Goal: Download file/media

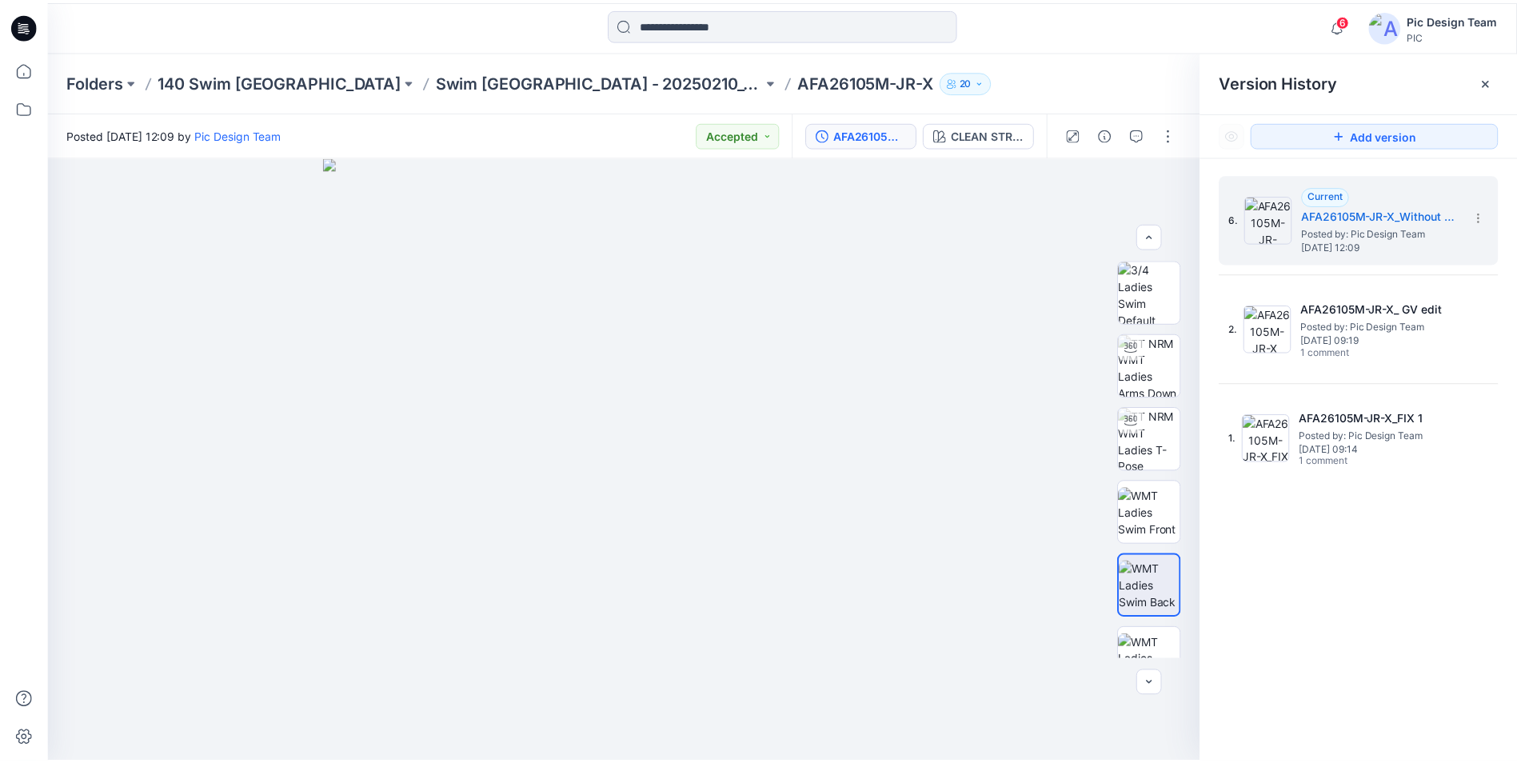
scroll to position [240, 0]
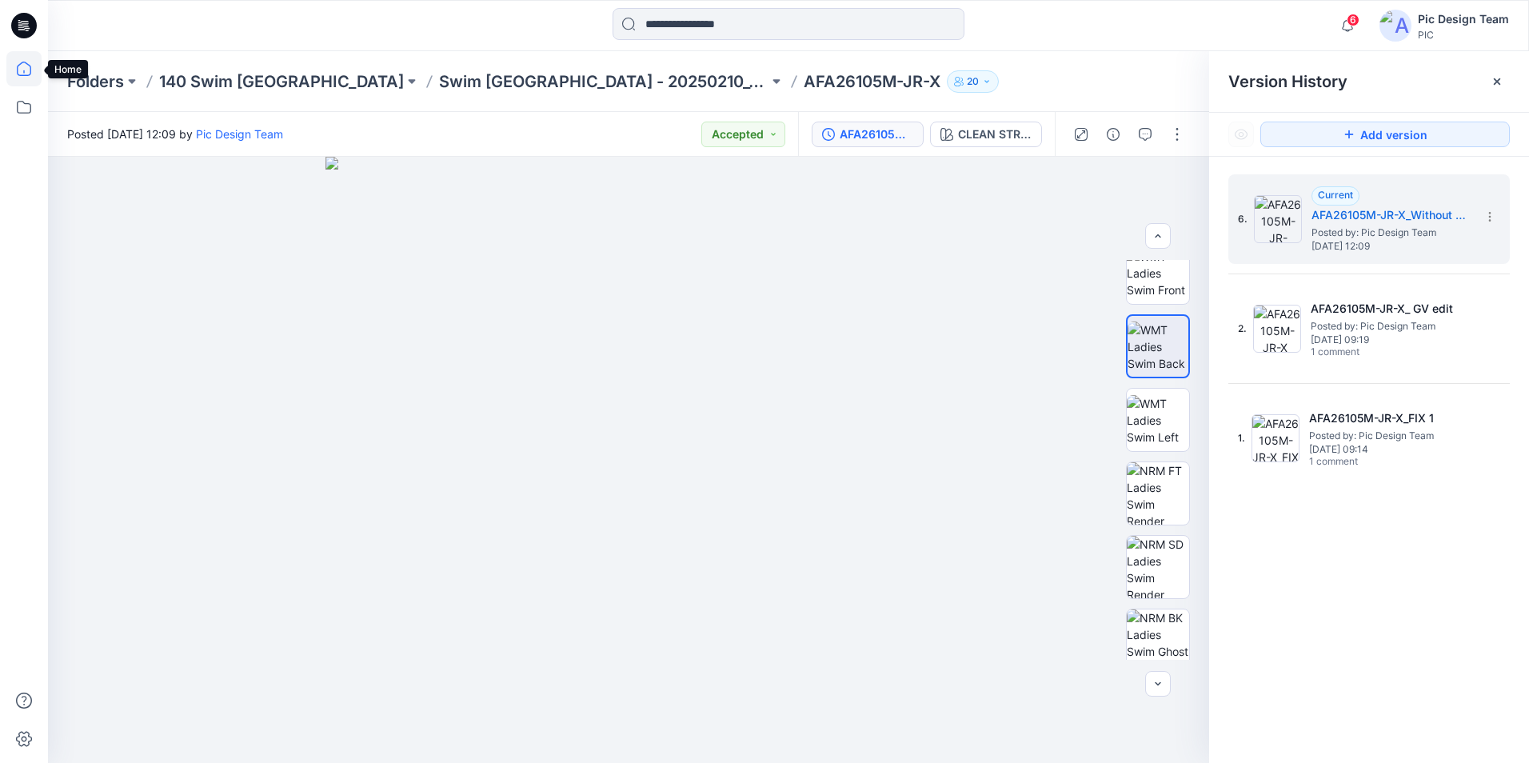
click at [14, 73] on icon at bounding box center [23, 68] width 35 height 35
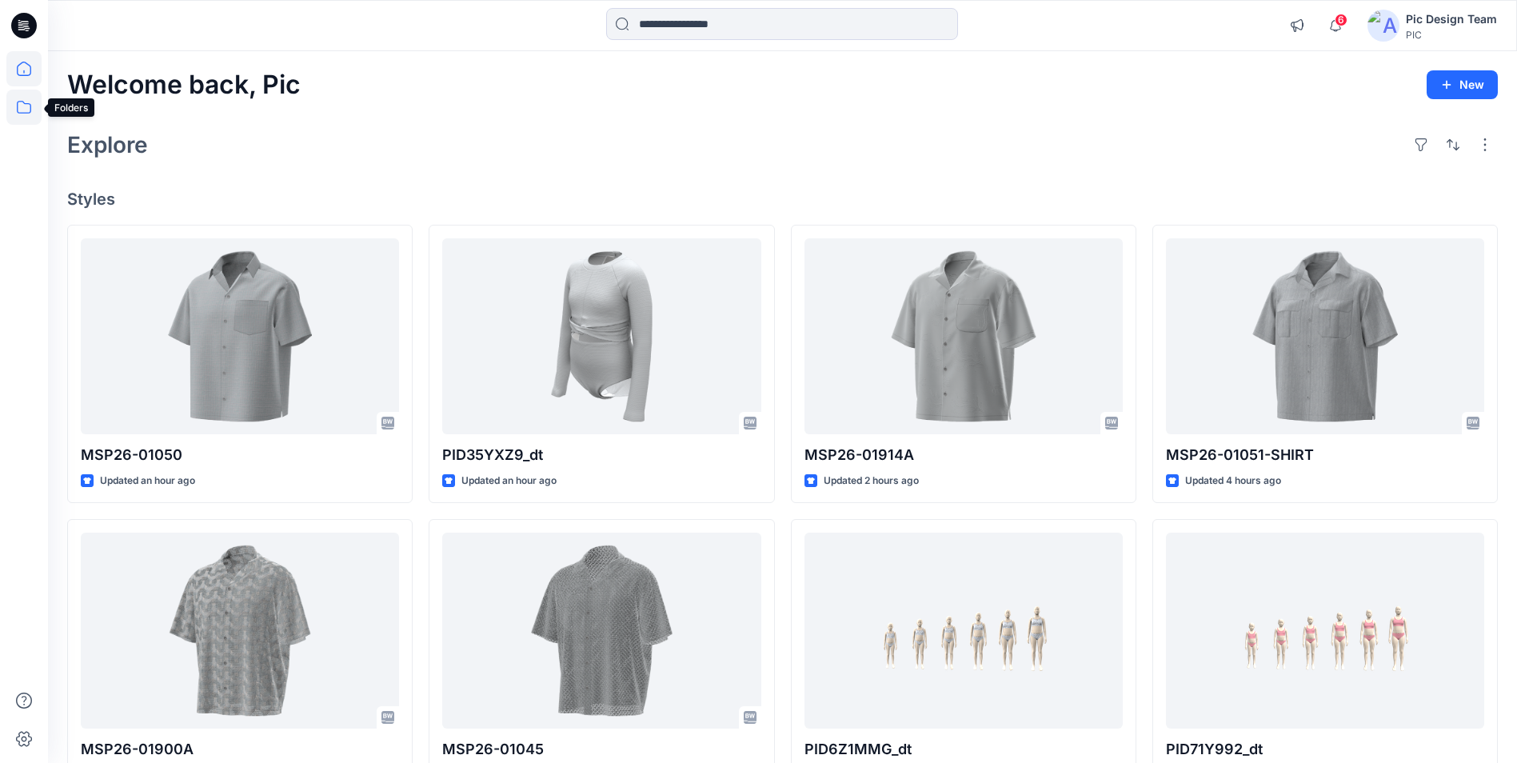
click at [28, 110] on icon at bounding box center [23, 107] width 35 height 35
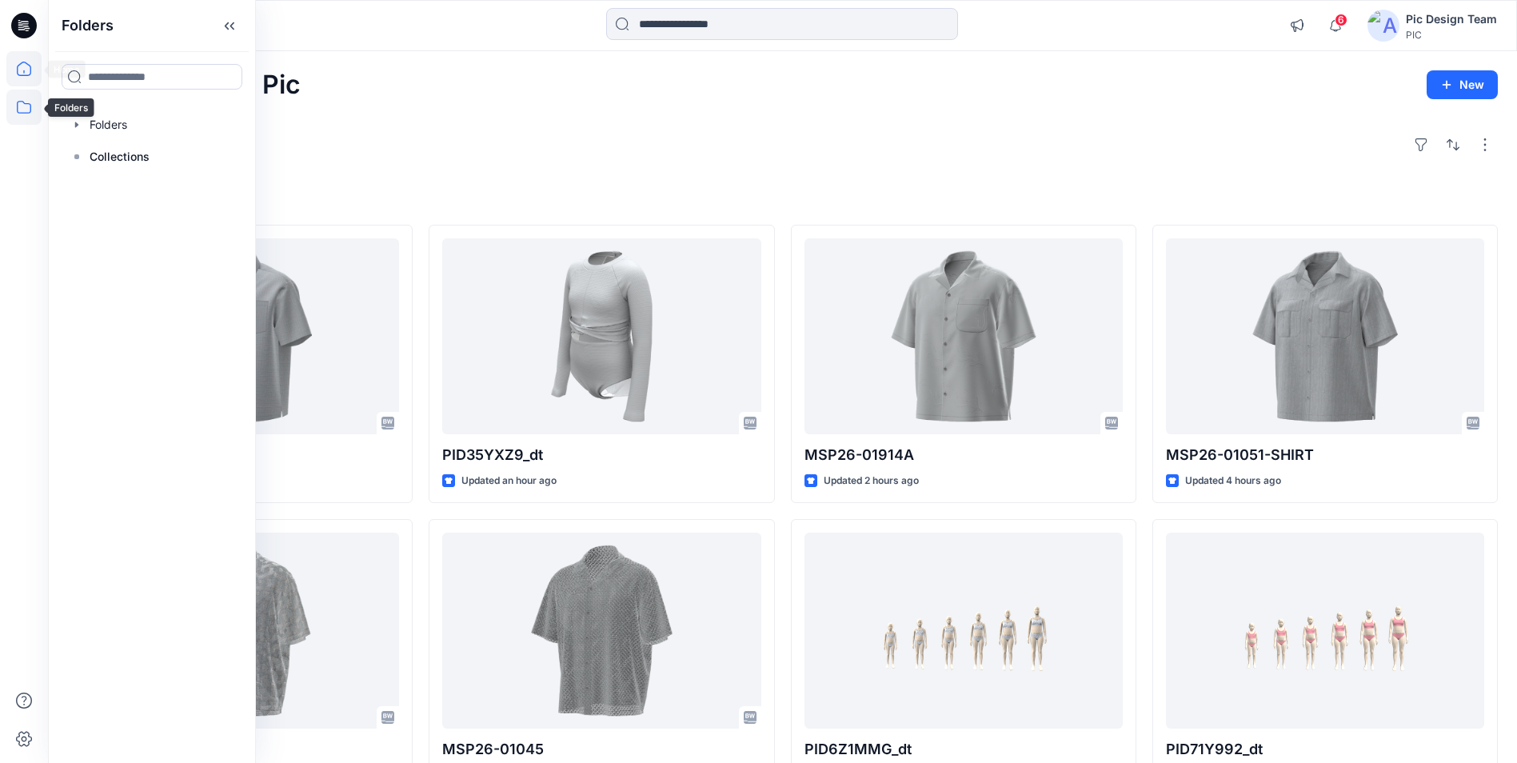
click at [26, 75] on icon at bounding box center [24, 69] width 14 height 14
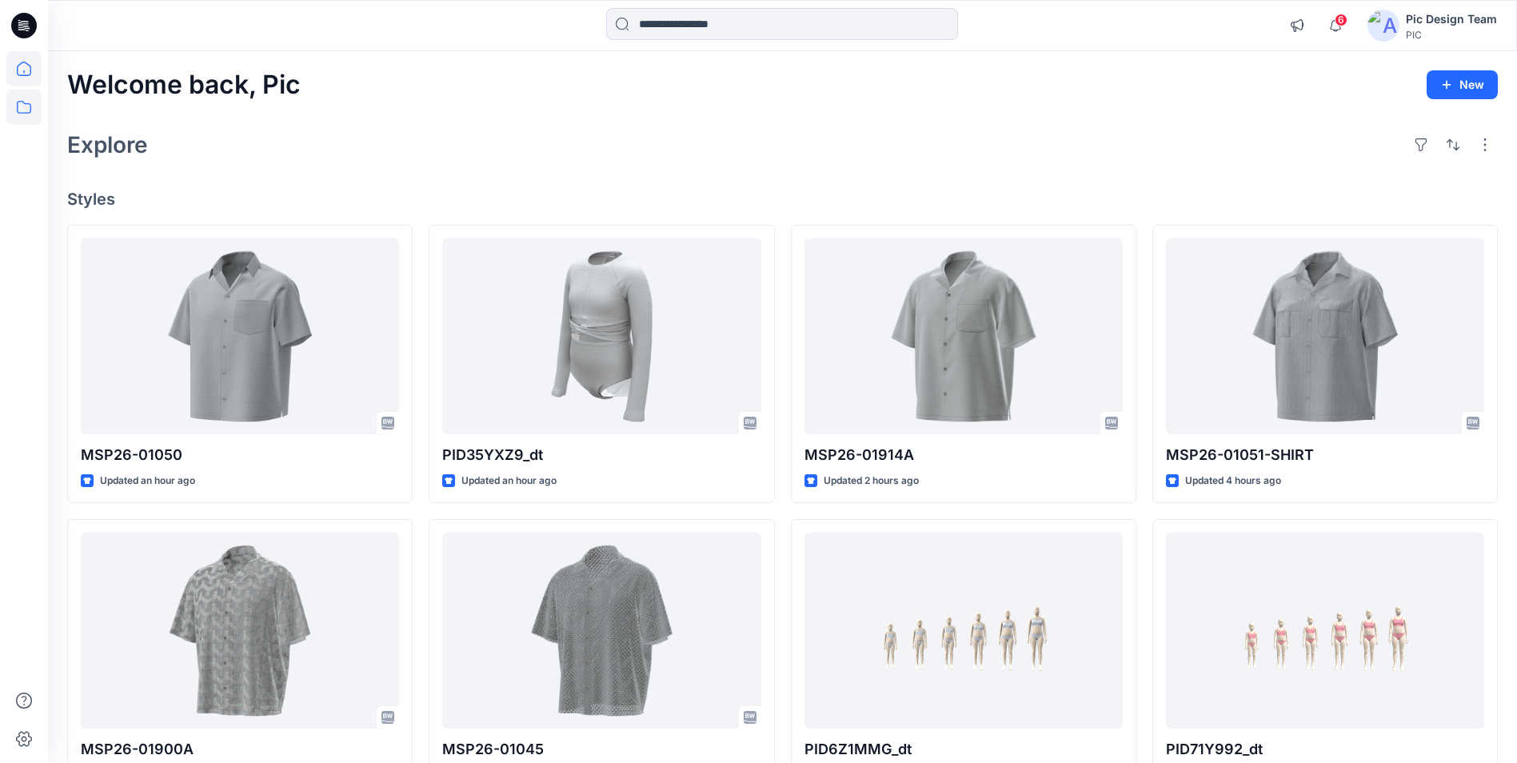
click at [21, 104] on icon at bounding box center [23, 107] width 35 height 35
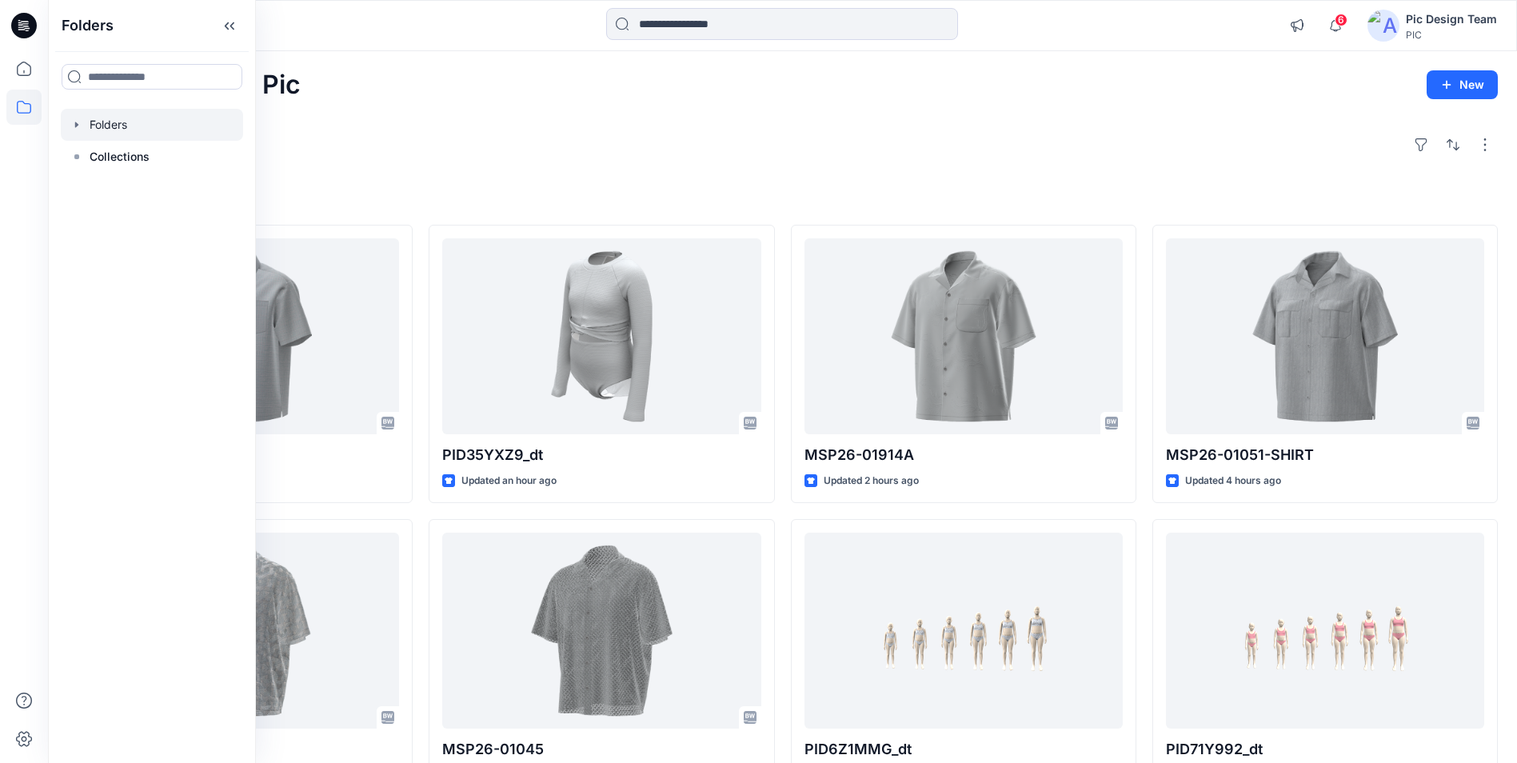
click at [114, 121] on div at bounding box center [152, 125] width 182 height 32
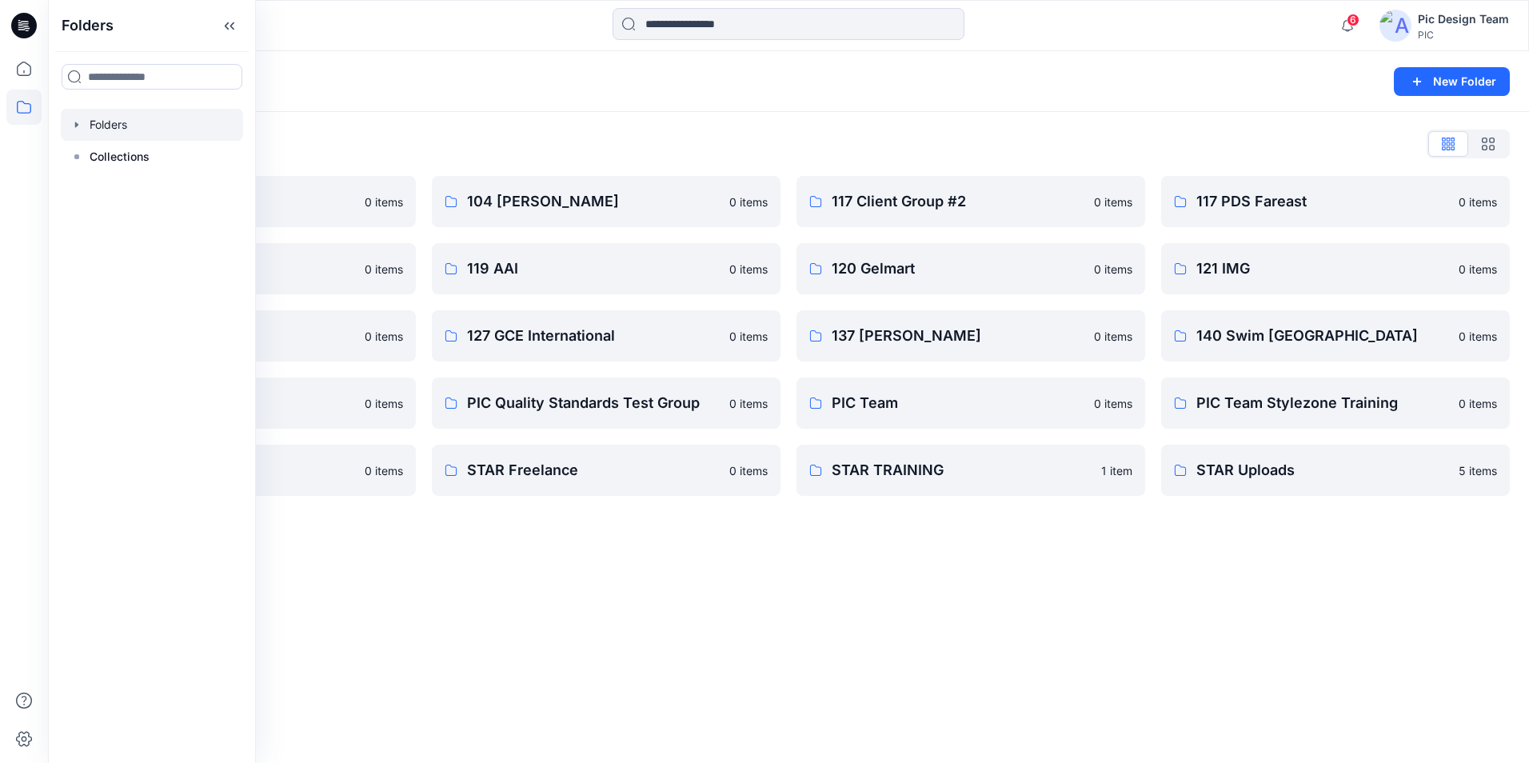
click at [488, 574] on div "Folders New Folder Folders List 103 HIS International 0 items 118 Add Black 0 i…" at bounding box center [788, 407] width 1481 height 712
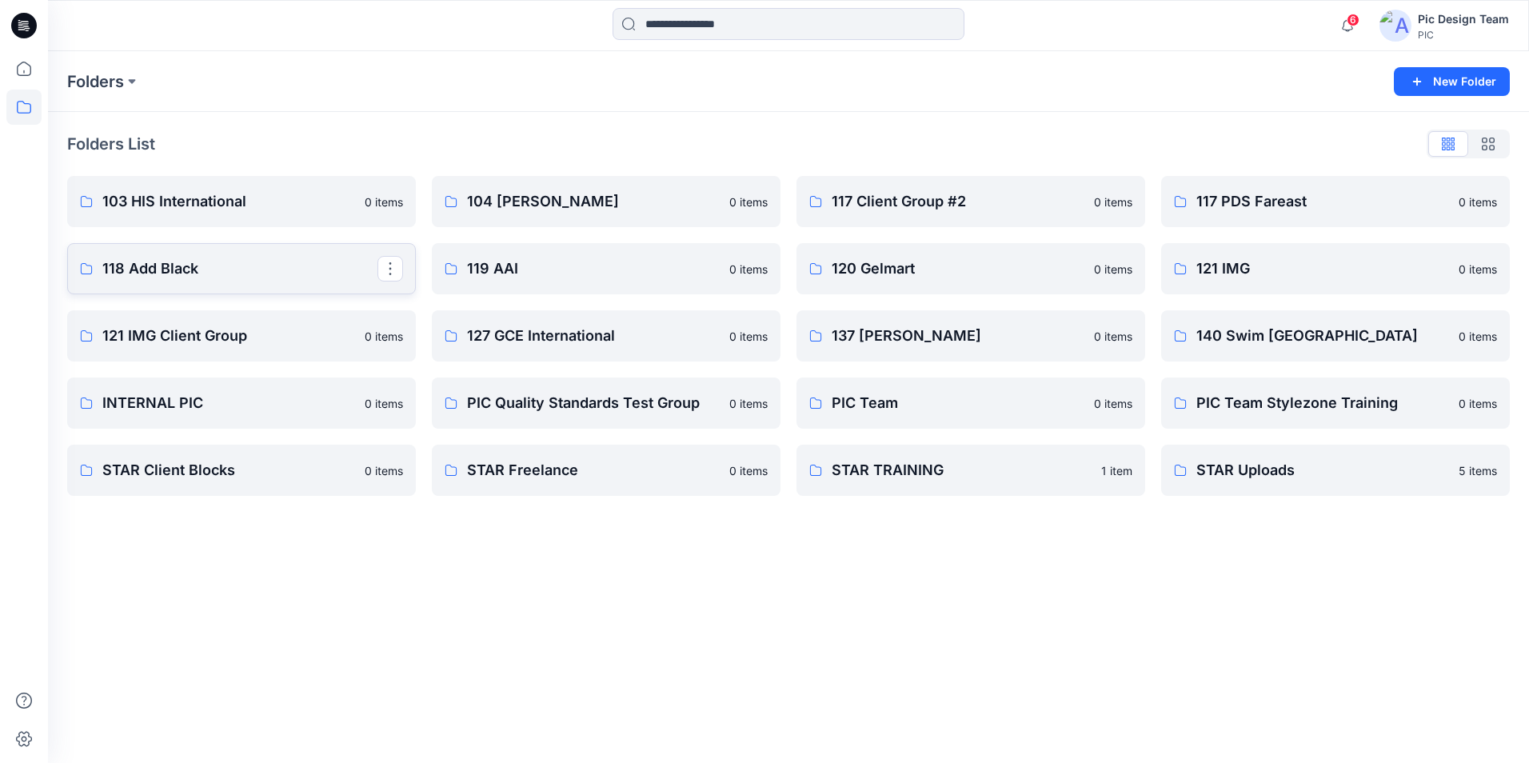
click at [221, 262] on p "118 Add Black" at bounding box center [239, 269] width 275 height 22
click at [1257, 333] on p "140 Swim [GEOGRAPHIC_DATA]" at bounding box center [1333, 336] width 275 height 22
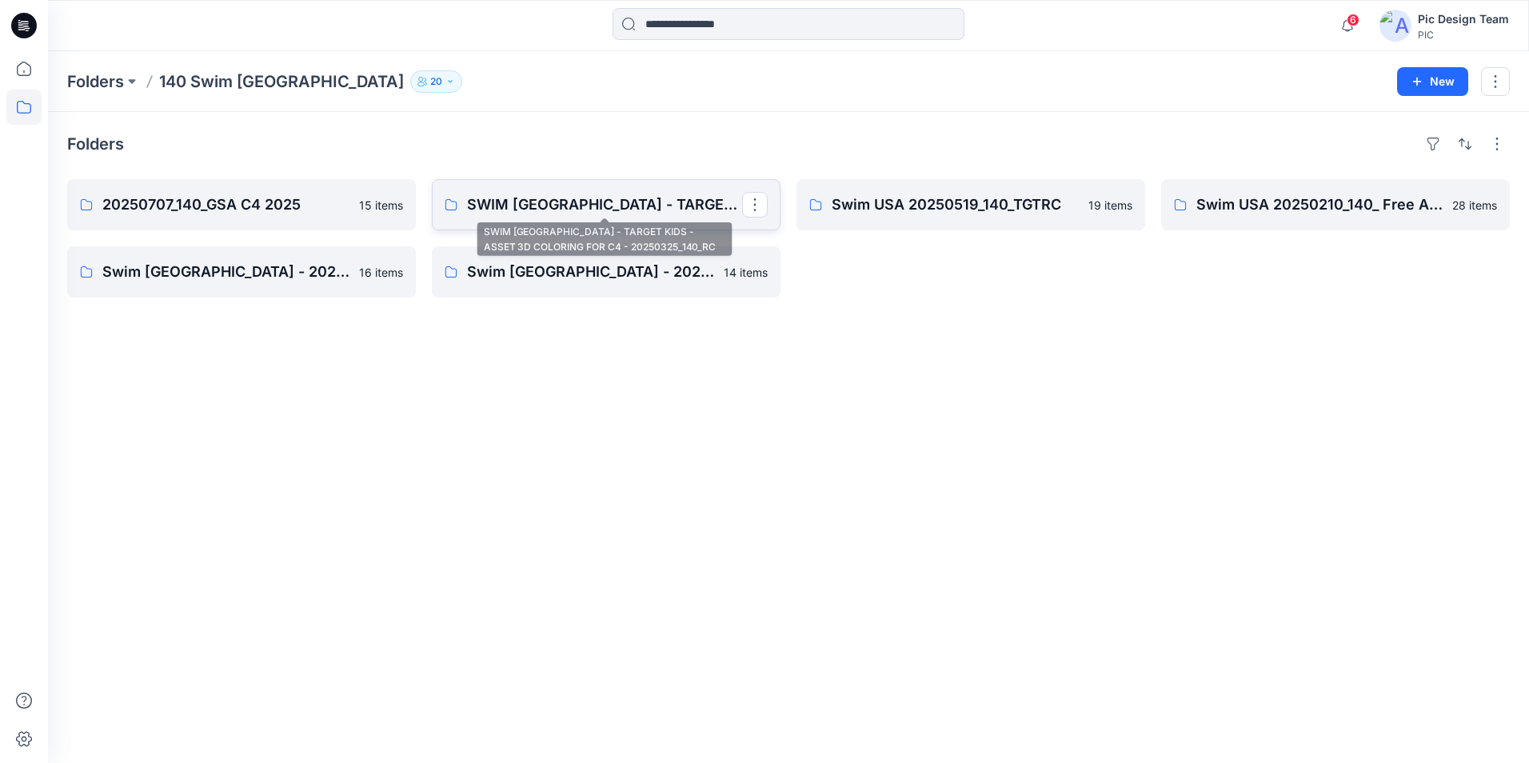
click at [582, 199] on p "SWIM [GEOGRAPHIC_DATA] - TARGET KIDS - ASSET 3D COLORING FOR C4 - 20250325_140_…" at bounding box center [604, 205] width 275 height 22
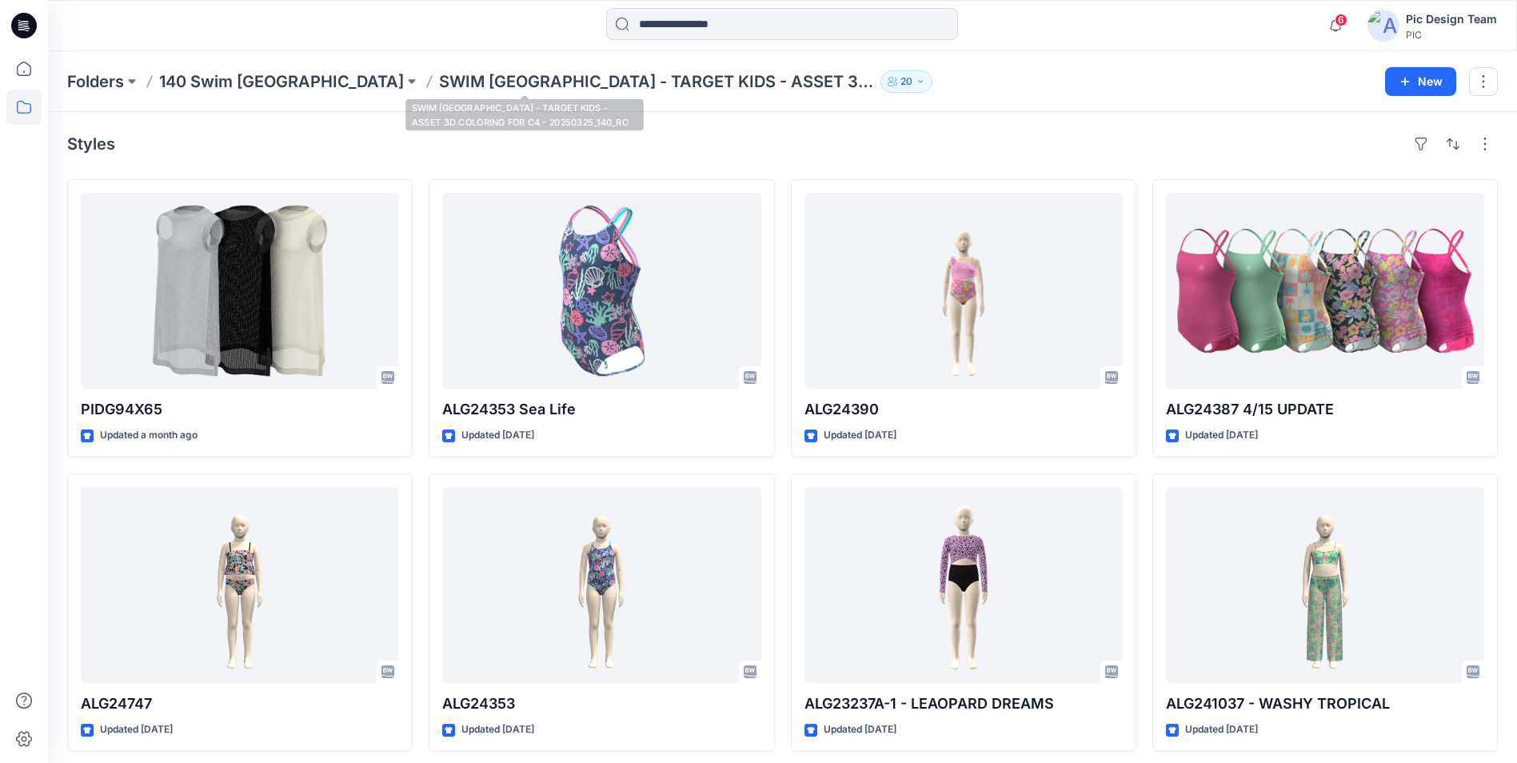
click at [218, 94] on div "Folders 140 Swim [GEOGRAPHIC_DATA] SWIM [GEOGRAPHIC_DATA] - TARGET KIDS - ASSET…" at bounding box center [782, 81] width 1469 height 61
click at [221, 88] on p "140 Swim [GEOGRAPHIC_DATA]" at bounding box center [281, 81] width 245 height 22
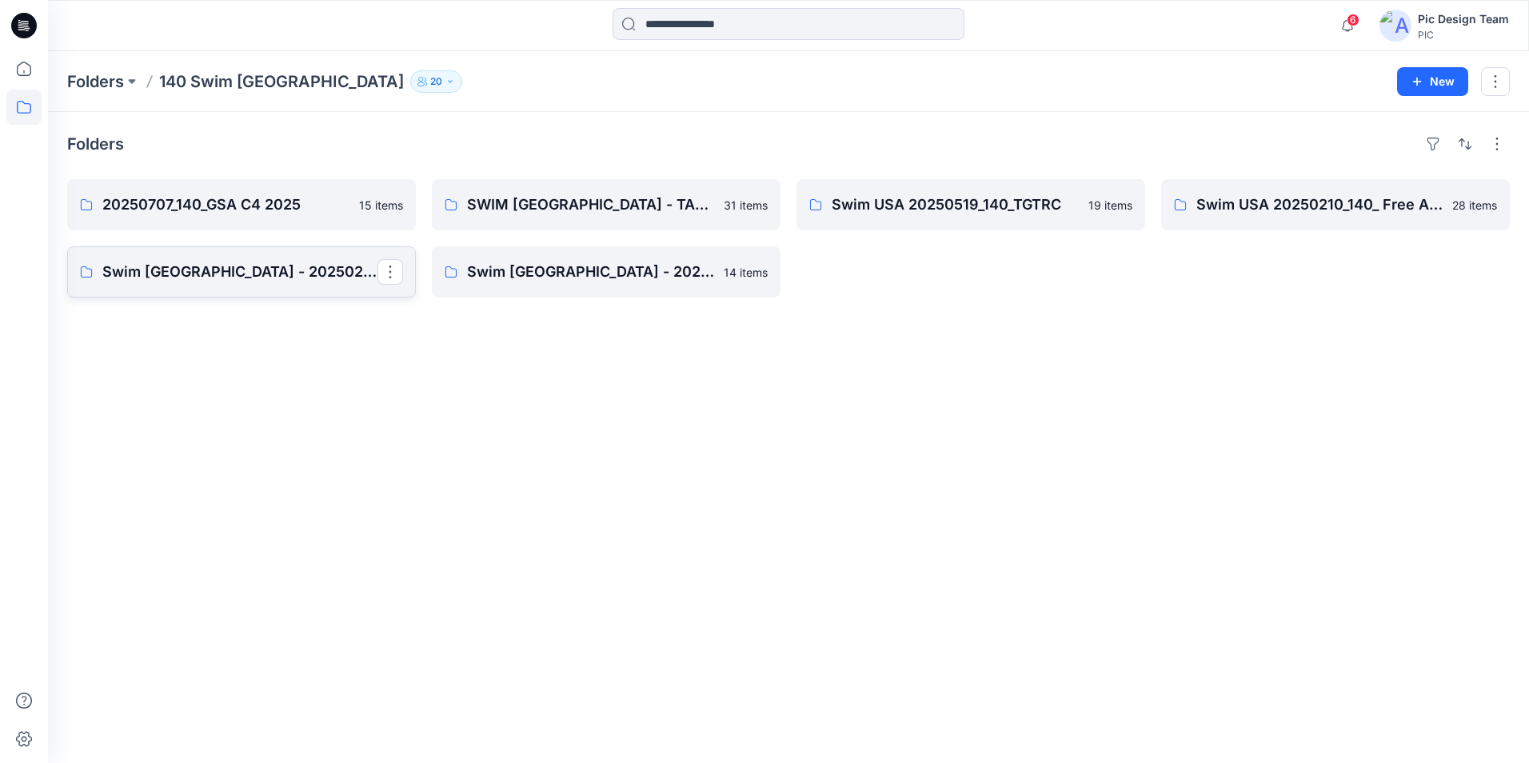
click at [249, 261] on p "Swim [GEOGRAPHIC_DATA] - 20250210_140_Free Assembly 3D Pilot- Fixture 1" at bounding box center [239, 272] width 275 height 22
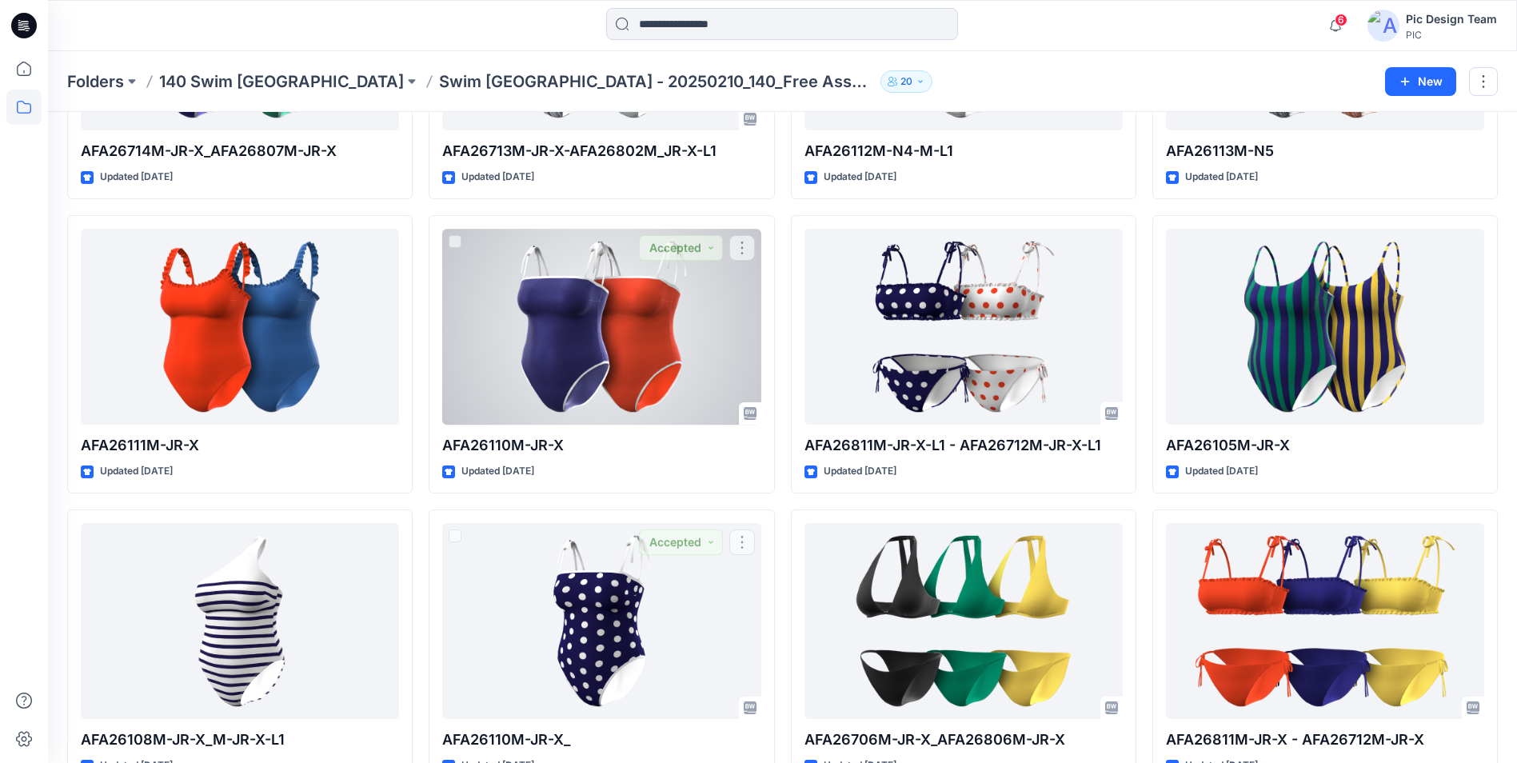
scroll to position [160, 0]
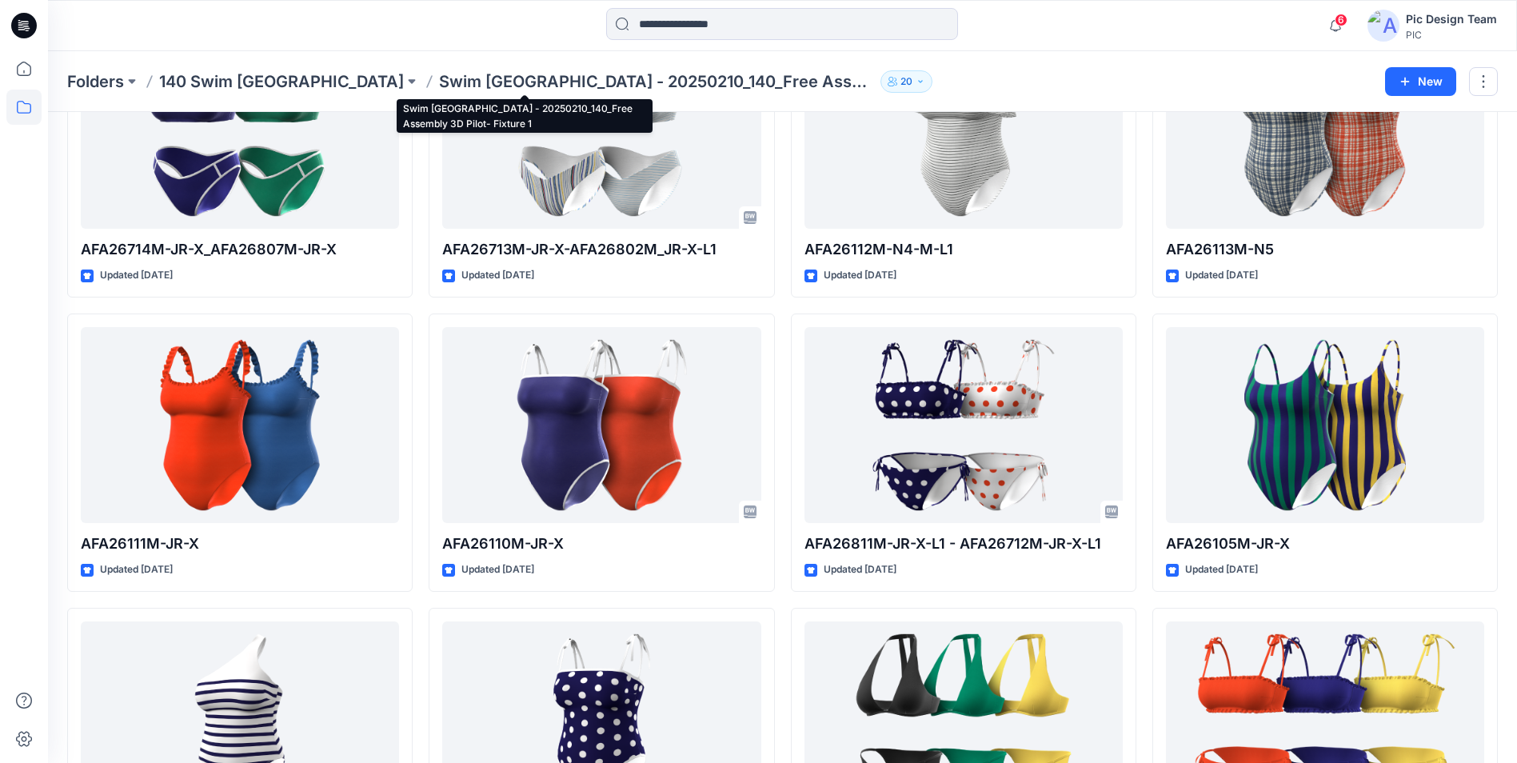
click at [439, 85] on p "Swim [GEOGRAPHIC_DATA] - 20250210_140_Free Assembly 3D Pilot- Fixture 1" at bounding box center [656, 81] width 435 height 22
click at [224, 84] on p "140 Swim [GEOGRAPHIC_DATA]" at bounding box center [281, 81] width 245 height 22
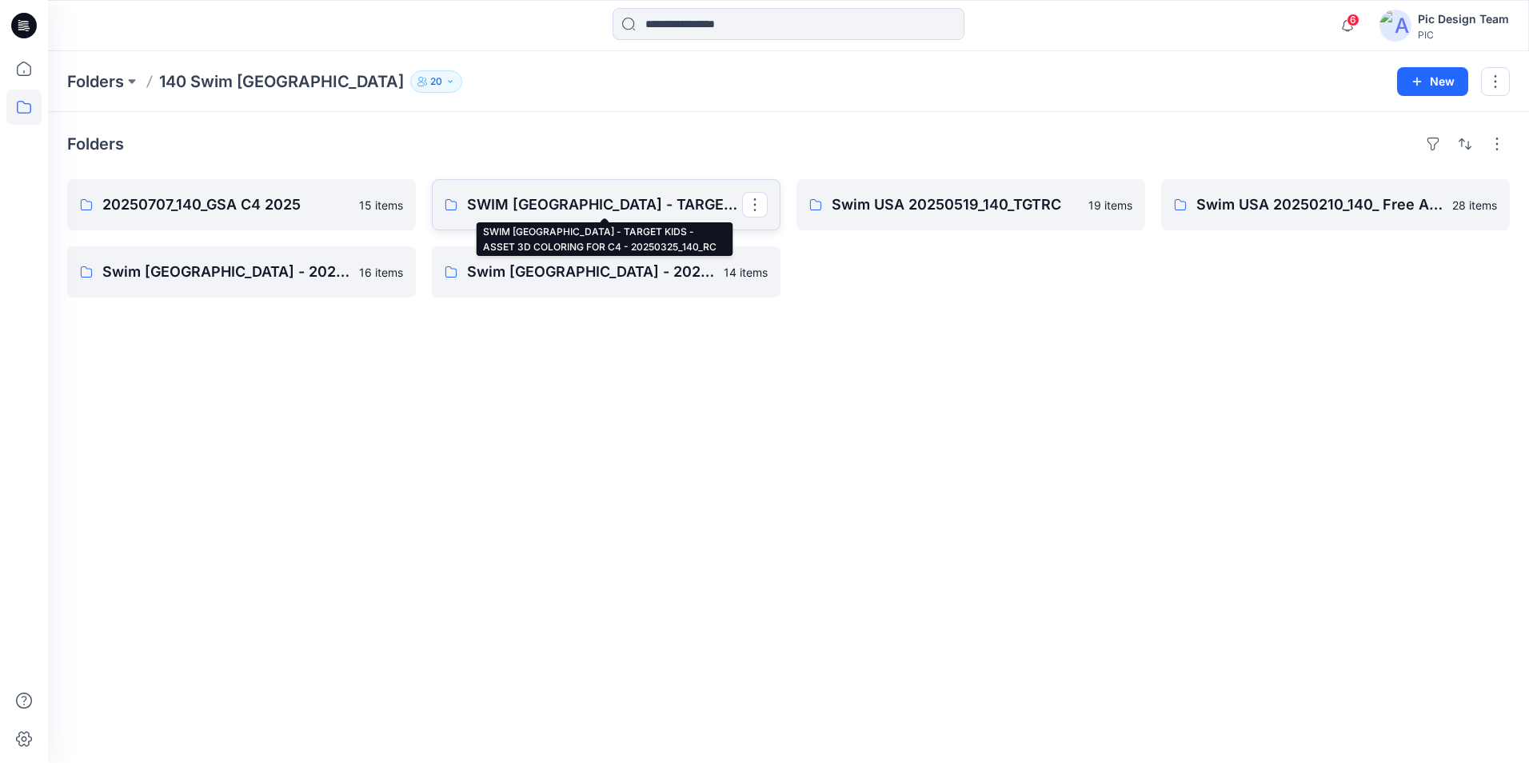
click at [535, 201] on p "SWIM [GEOGRAPHIC_DATA] - TARGET KIDS - ASSET 3D COLORING FOR C4 - 20250325_140_…" at bounding box center [604, 205] width 275 height 22
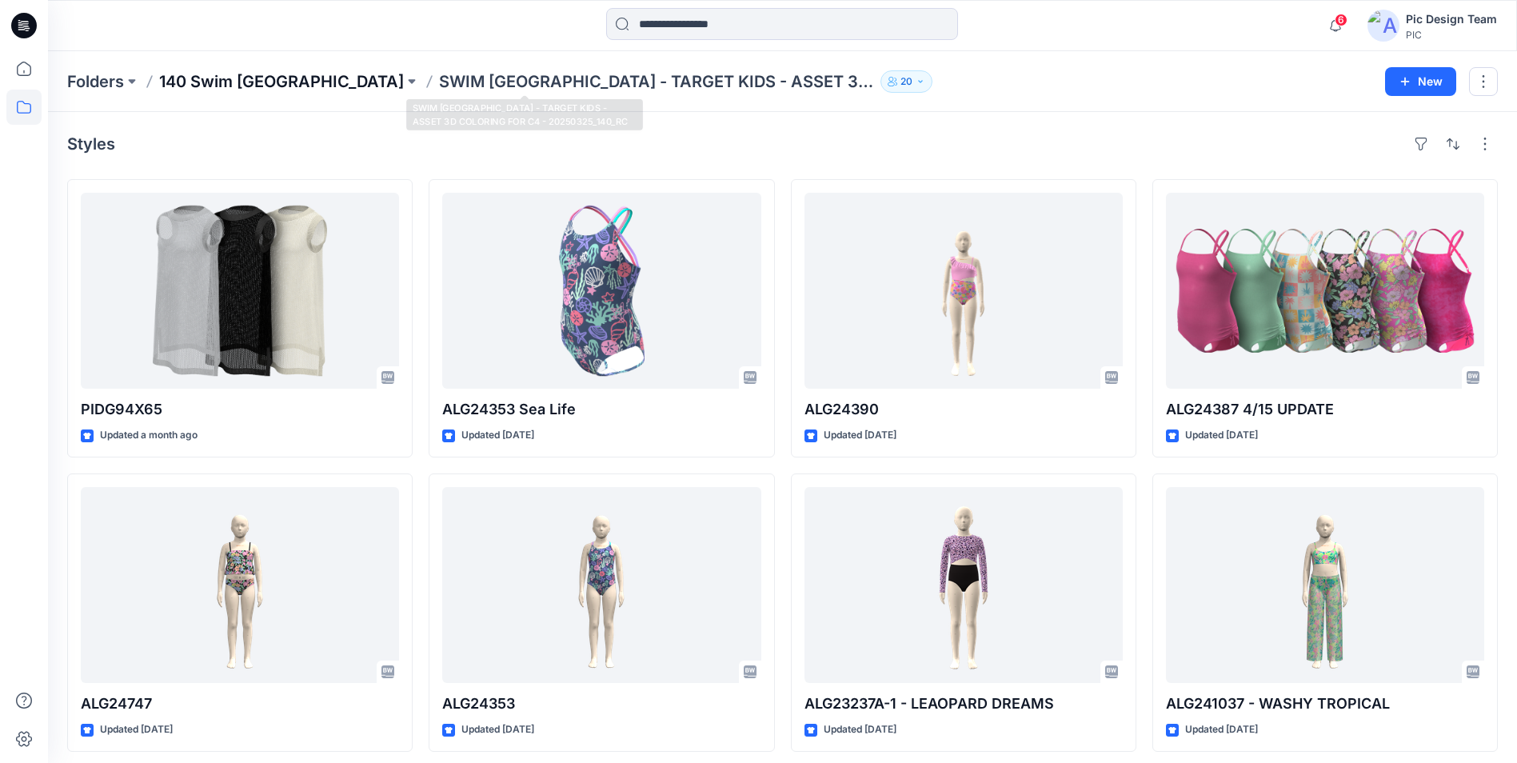
click at [238, 74] on p "140 Swim [GEOGRAPHIC_DATA]" at bounding box center [281, 81] width 245 height 22
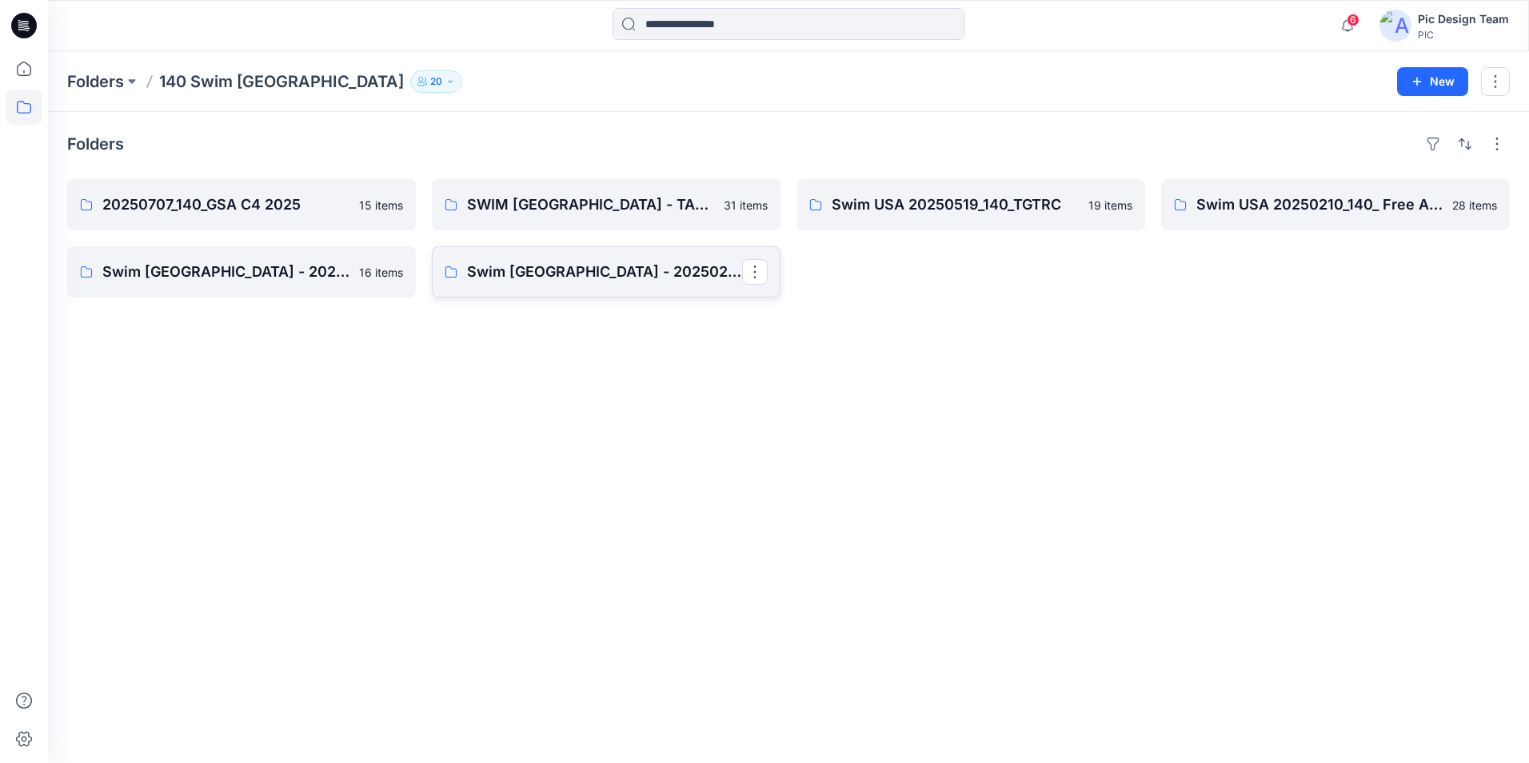
click at [576, 274] on p "Swim [GEOGRAPHIC_DATA] - 20250210_140_Free Assembly 3D Pilot- Fixture 2" at bounding box center [604, 272] width 275 height 22
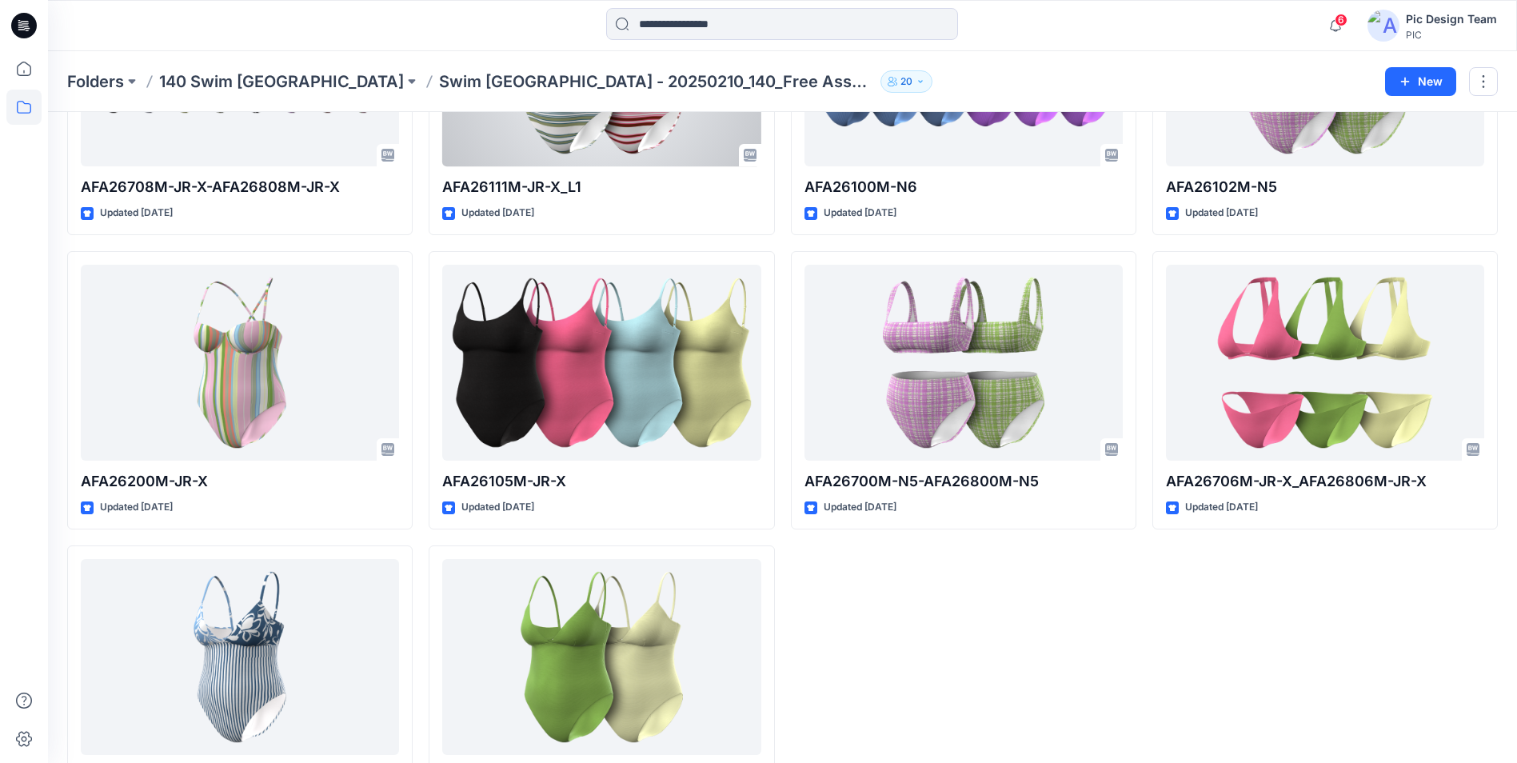
scroll to position [597, 0]
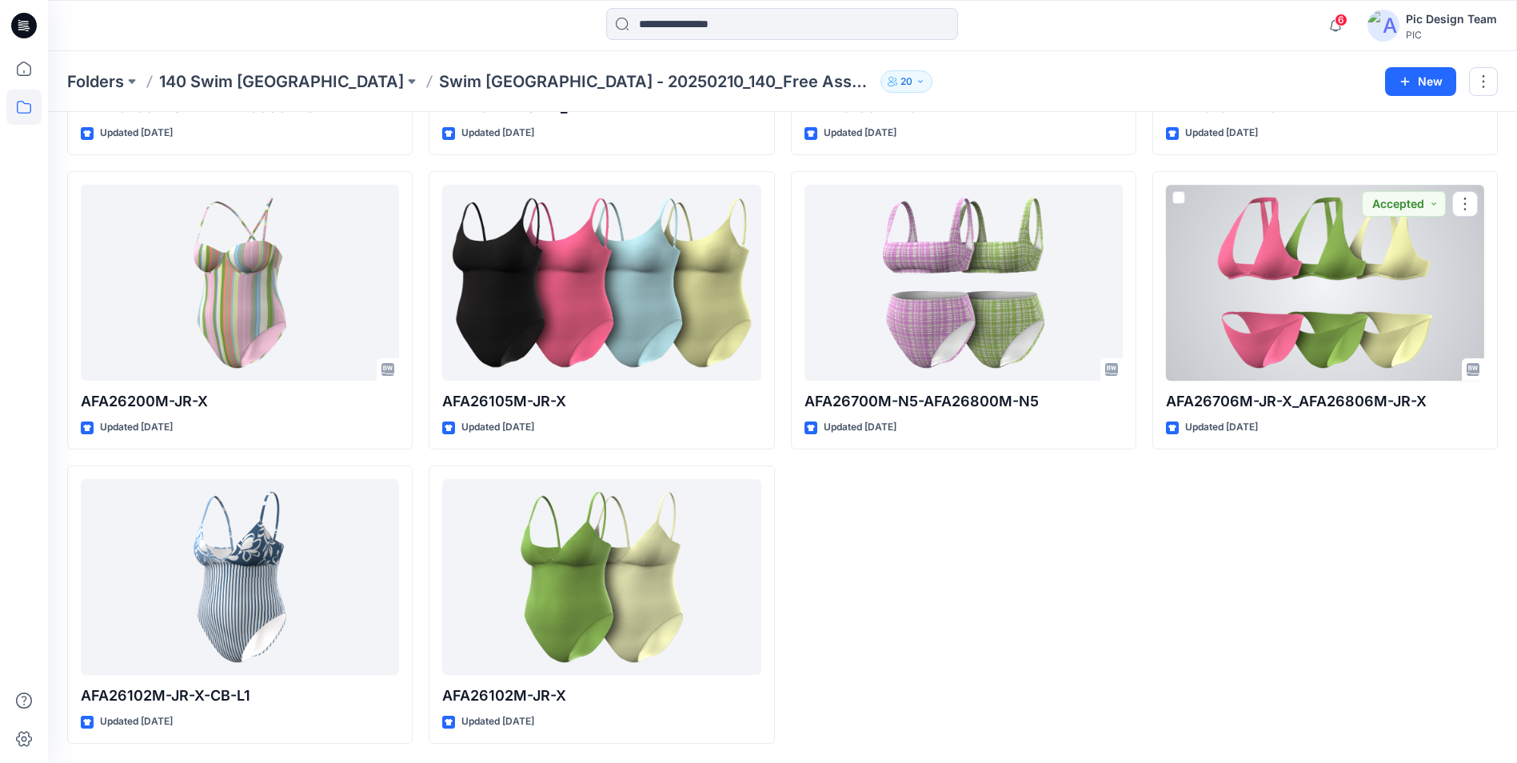
click at [1333, 318] on div at bounding box center [1325, 283] width 318 height 196
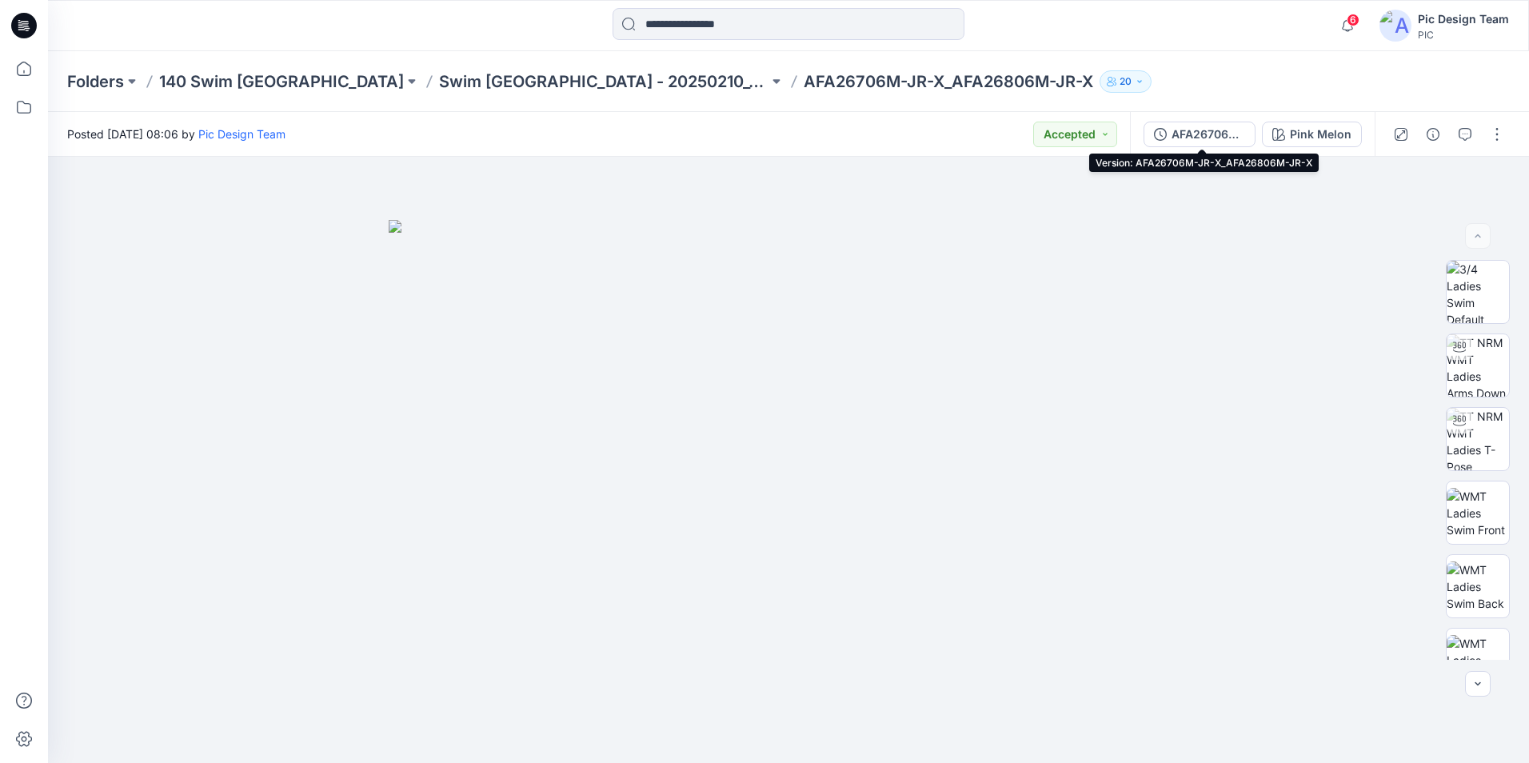
click at [1212, 140] on div "AFA26706M-JR-X_AFA26806M-JR-X" at bounding box center [1209, 135] width 74 height 18
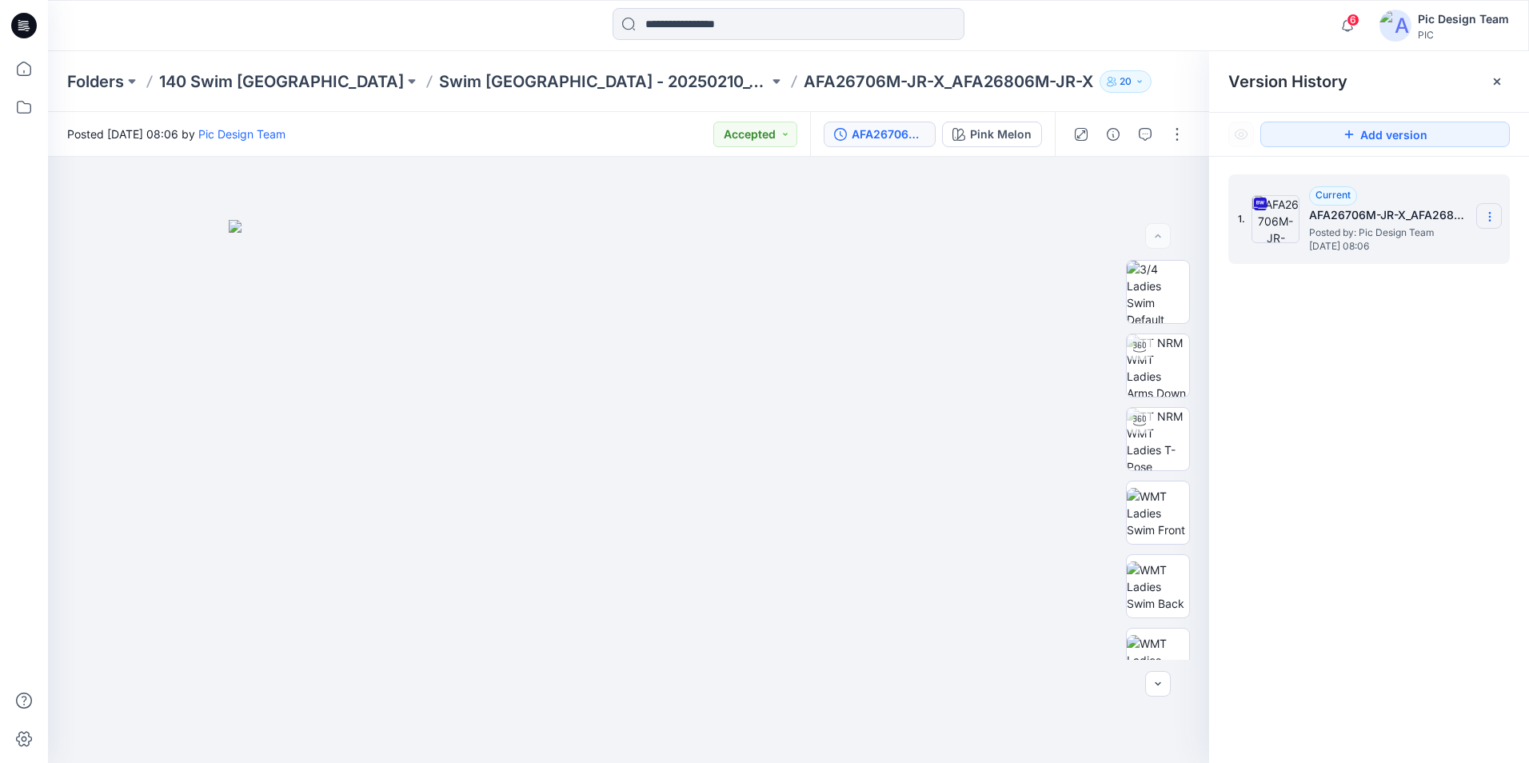
click at [1491, 220] on icon at bounding box center [1490, 216] width 13 height 13
click at [1424, 250] on span "Download Source BW File" at bounding box center [1409, 247] width 134 height 19
click at [1488, 216] on icon at bounding box center [1490, 216] width 13 height 13
click at [1361, 254] on span "Download Source BW File" at bounding box center [1409, 247] width 134 height 19
drag, startPoint x: 582, startPoint y: 58, endPoint x: 590, endPoint y: 55, distance: 8.3
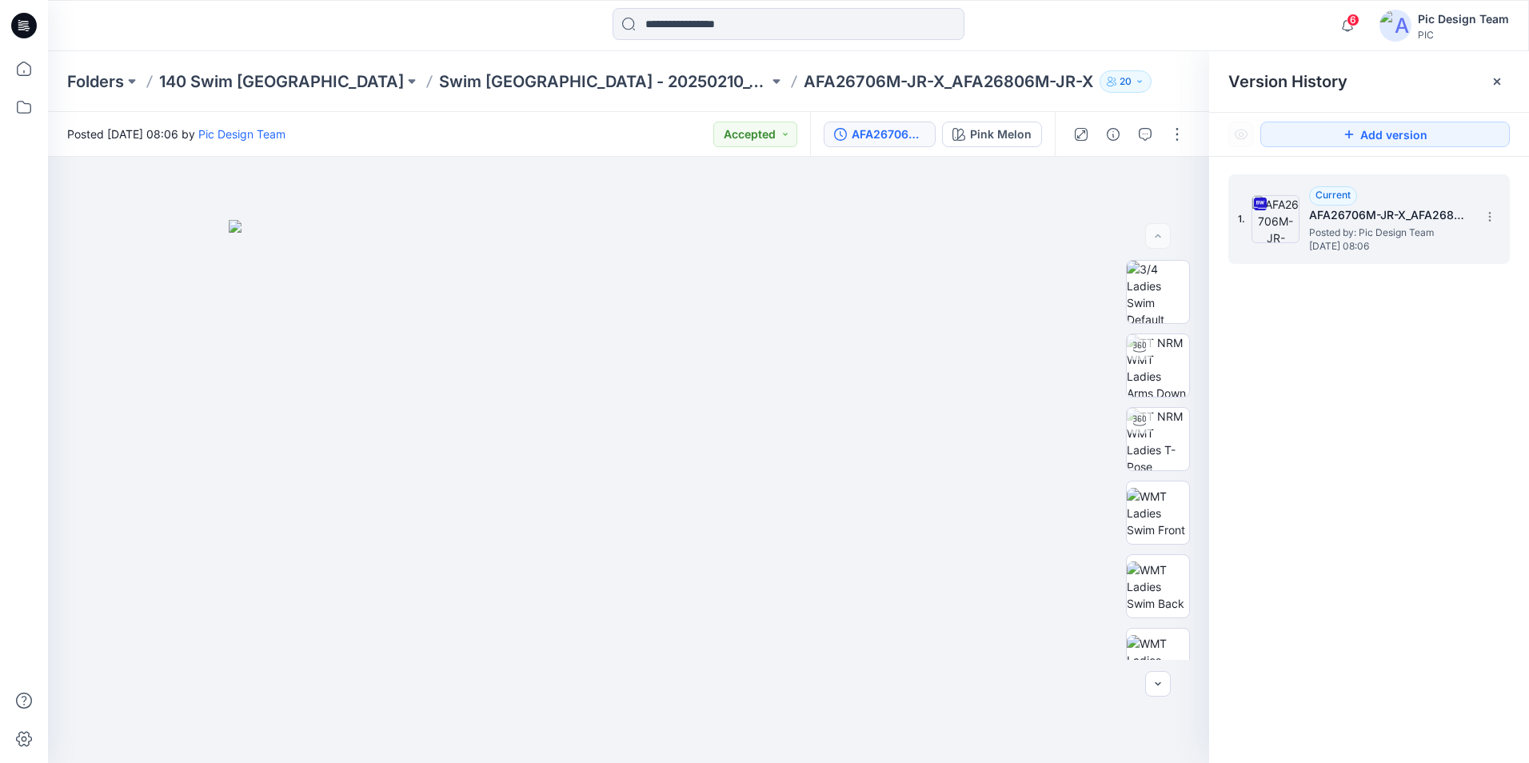
click at [582, 58] on div "Folders 140 Swim USA Swim [GEOGRAPHIC_DATA] - 20250210_140_Free Assembly 3D Pil…" at bounding box center [788, 81] width 1481 height 61
click at [525, 87] on p "Swim [GEOGRAPHIC_DATA] - 20250210_140_Free Assembly 3D Pilot- Fixture 2" at bounding box center [603, 81] width 329 height 22
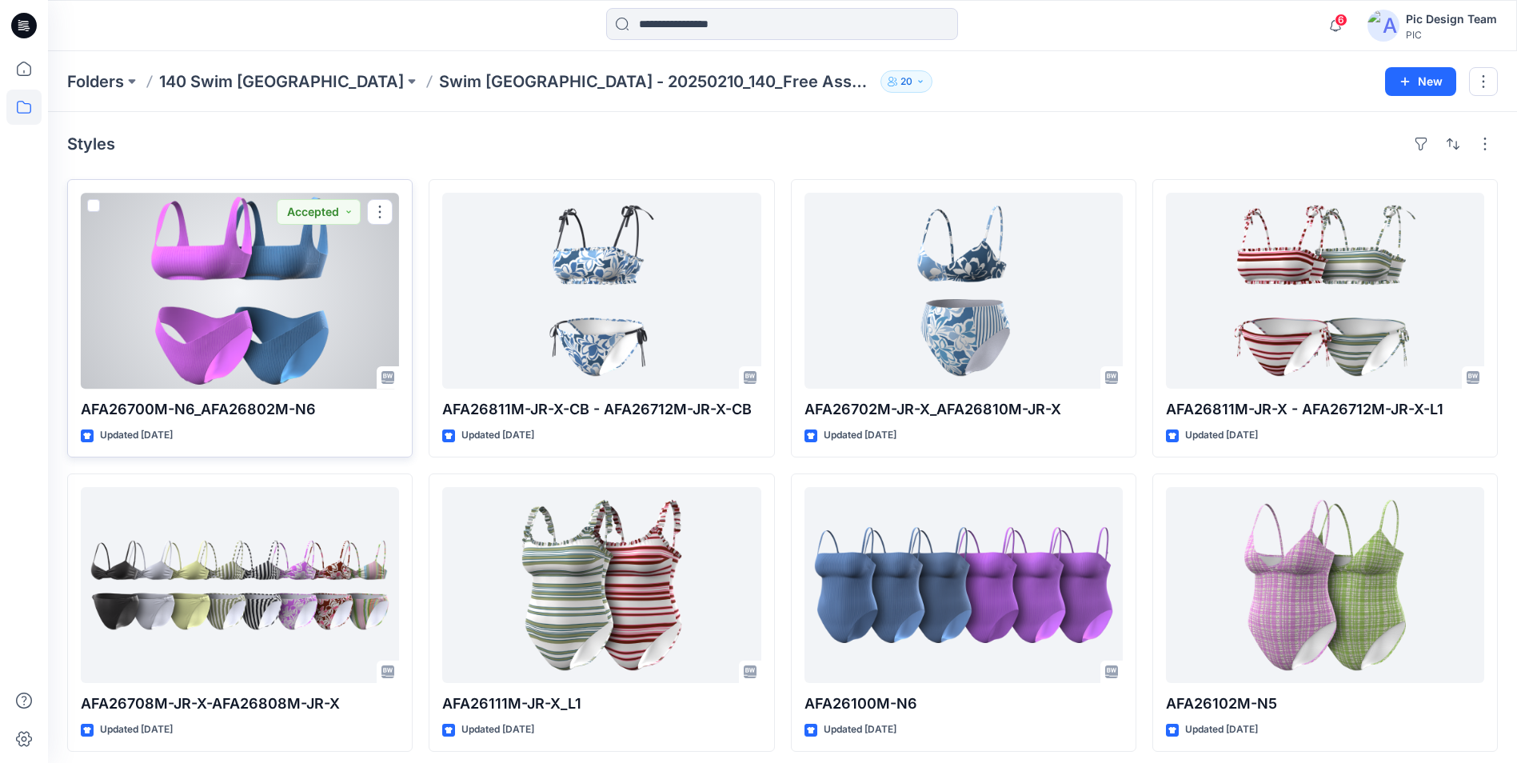
click at [215, 326] on div at bounding box center [240, 291] width 318 height 196
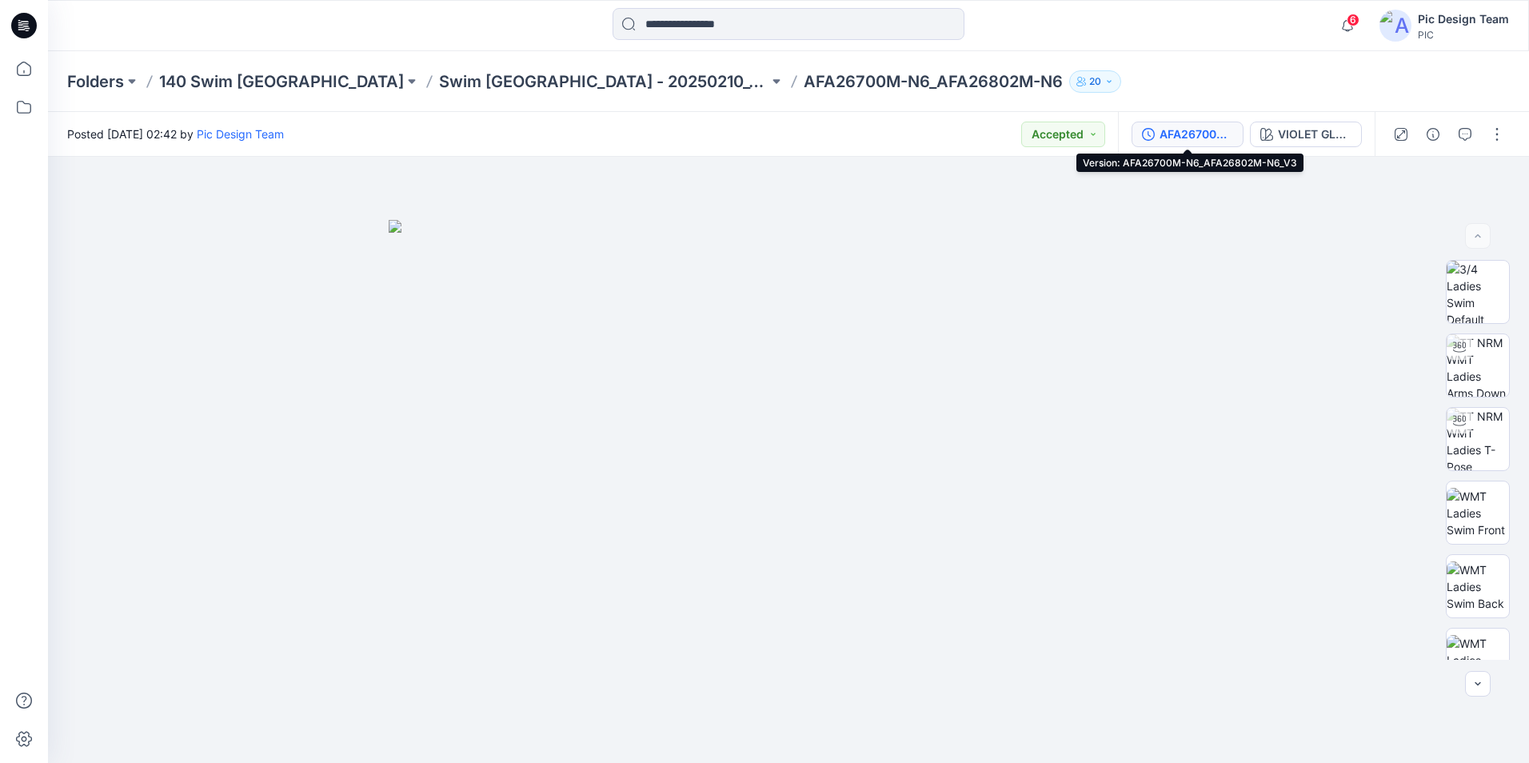
click at [1194, 131] on div "AFA26700M-N6_AFA26802M-N6_V3" at bounding box center [1197, 135] width 74 height 18
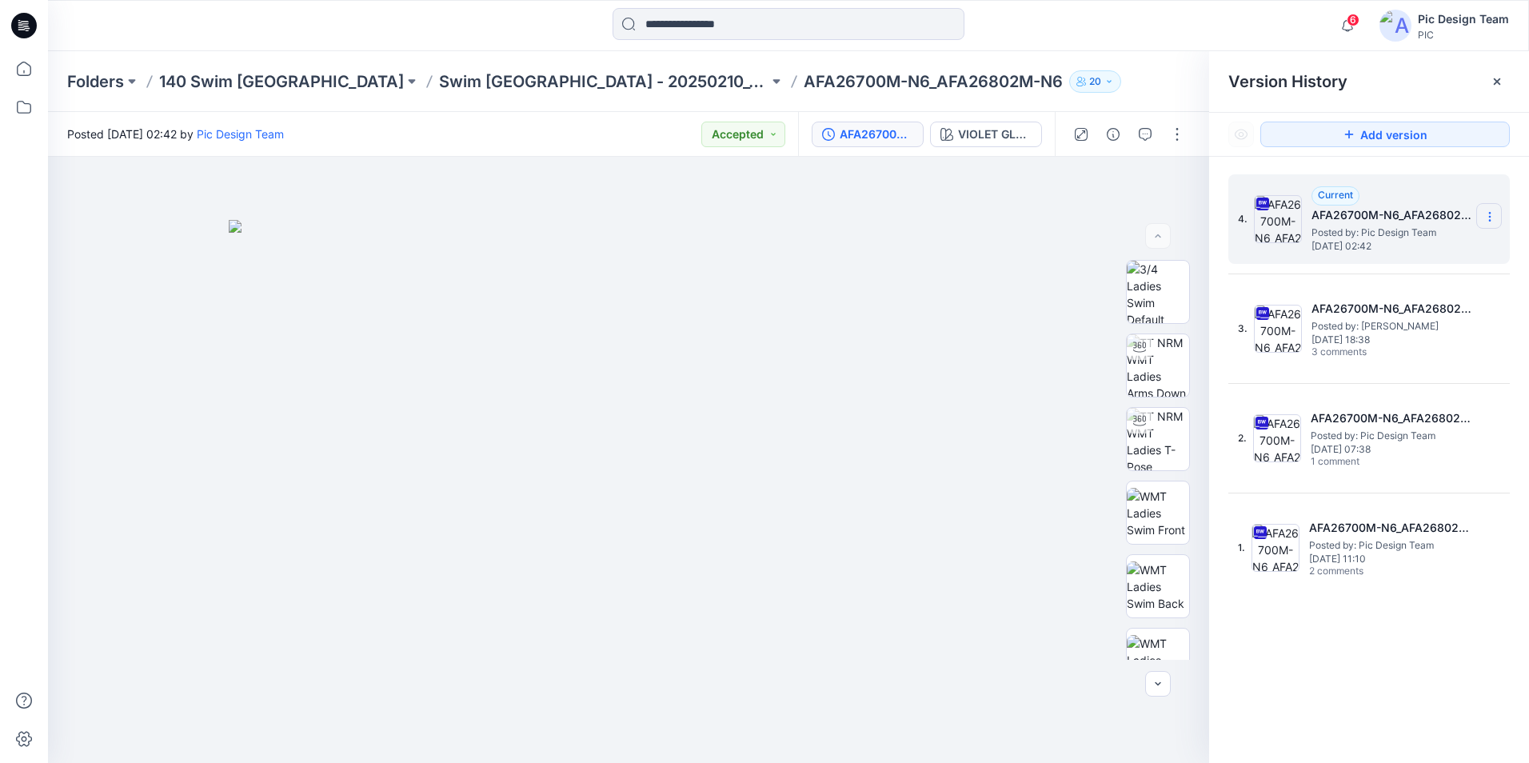
click at [1485, 208] on section at bounding box center [1489, 216] width 26 height 26
click at [1410, 246] on span "Download Source BW File" at bounding box center [1409, 247] width 134 height 19
click at [229, 79] on p "140 Swim [GEOGRAPHIC_DATA]" at bounding box center [281, 81] width 245 height 22
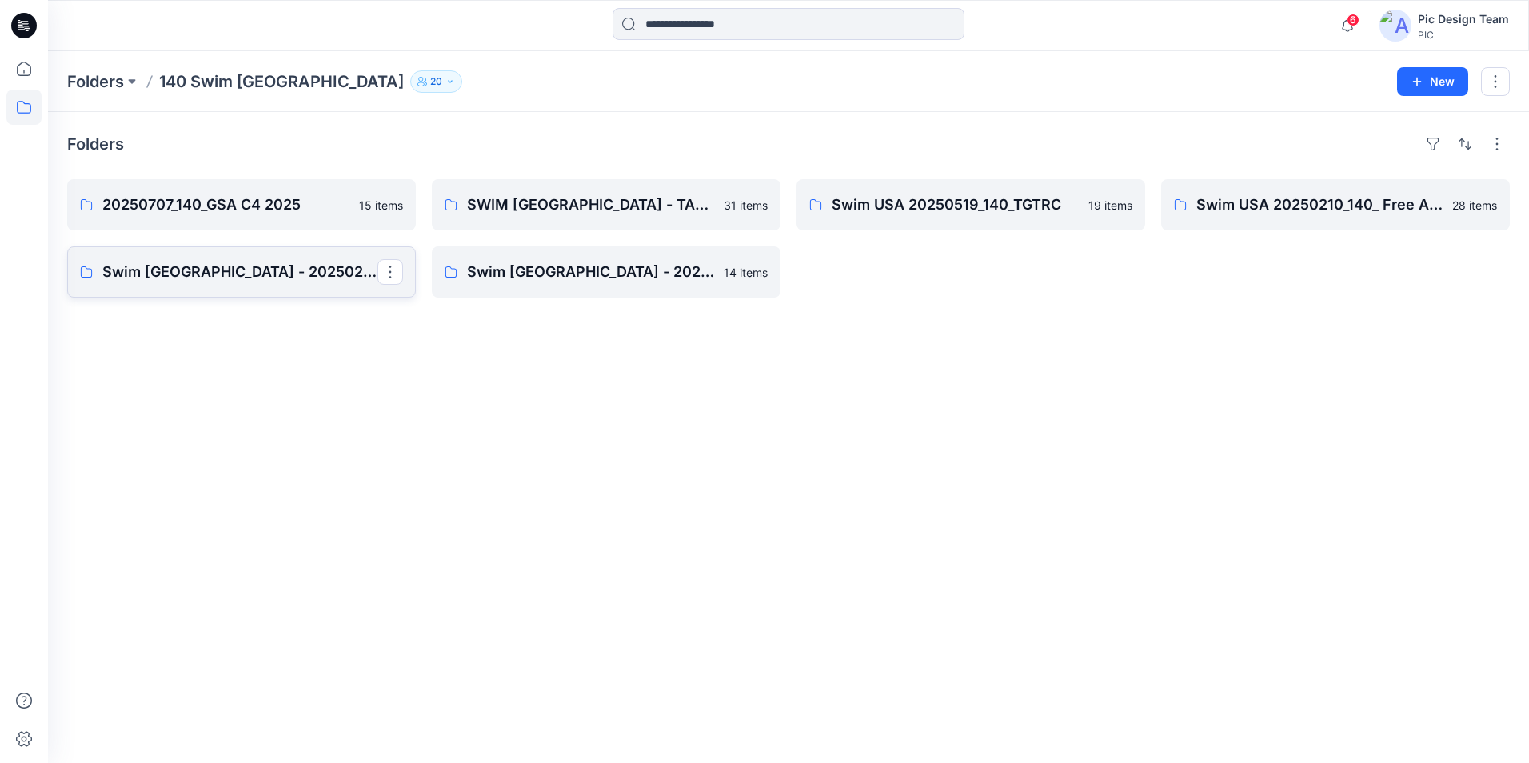
click at [286, 282] on p "Swim [GEOGRAPHIC_DATA] - 20250210_140_Free Assembly 3D Pilot- Fixture 1" at bounding box center [239, 272] width 275 height 22
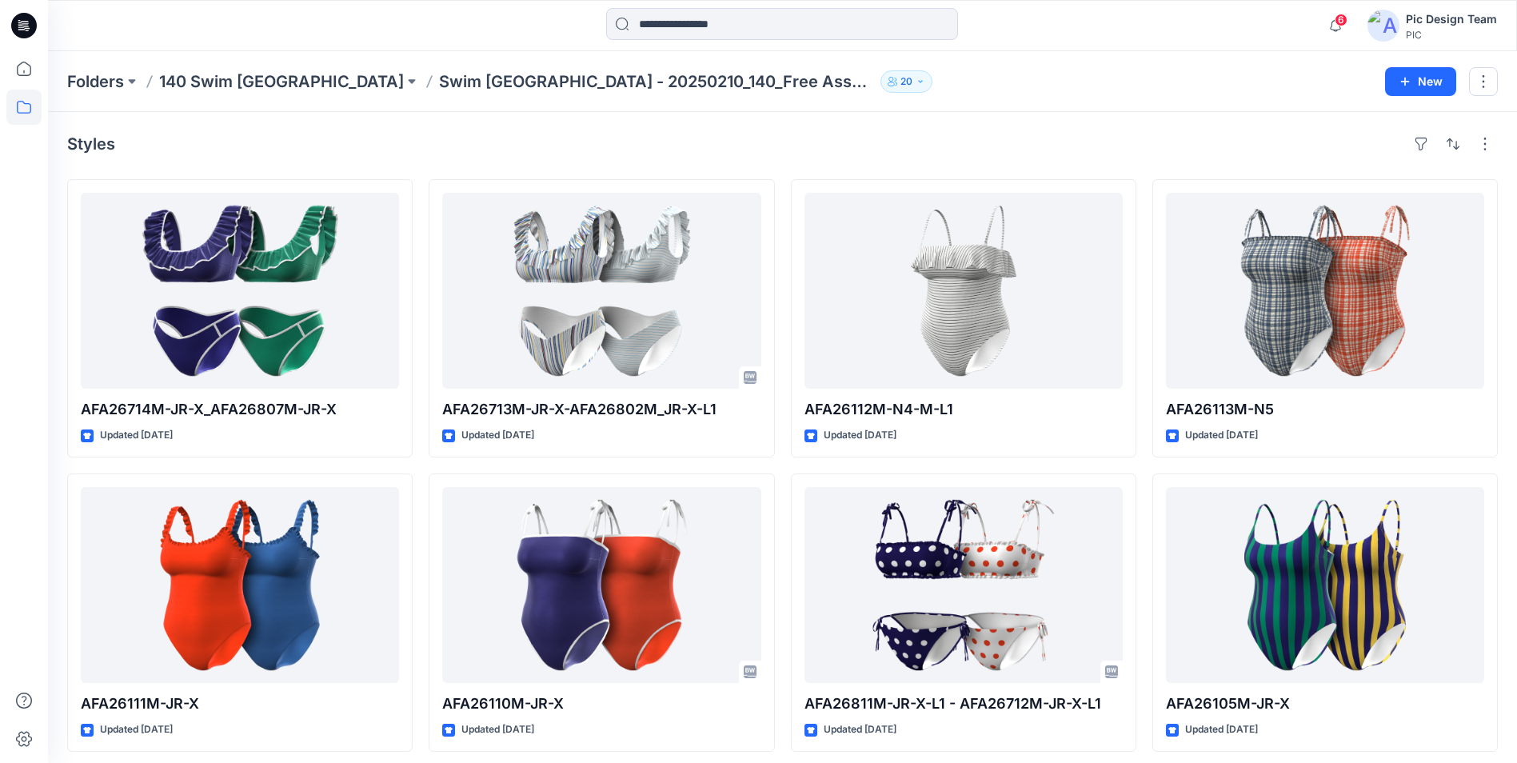
click at [231, 81] on p "140 Swim [GEOGRAPHIC_DATA]" at bounding box center [281, 81] width 245 height 22
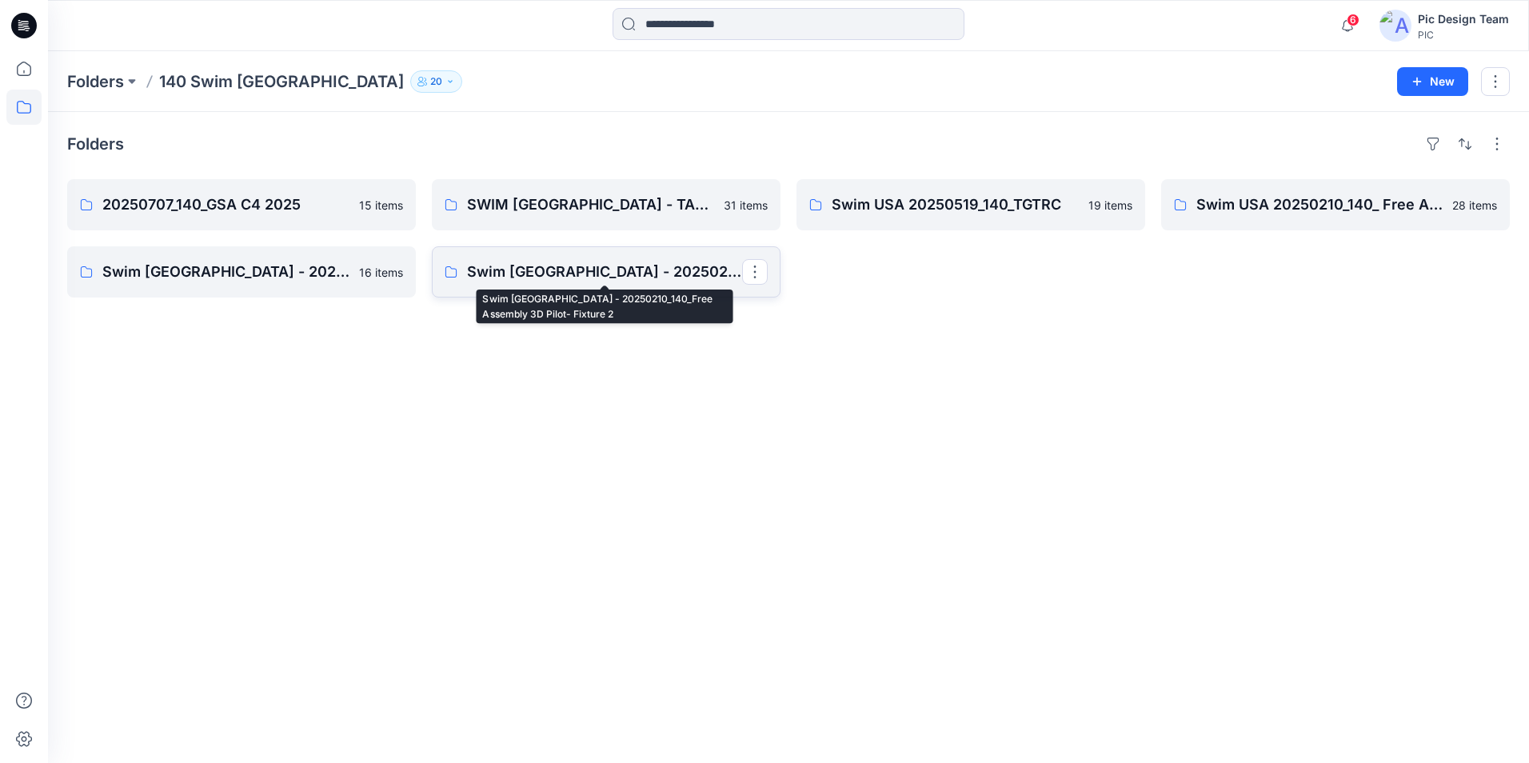
click at [616, 279] on p "Swim [GEOGRAPHIC_DATA] - 20250210_140_Free Assembly 3D Pilot- Fixture 2" at bounding box center [604, 272] width 275 height 22
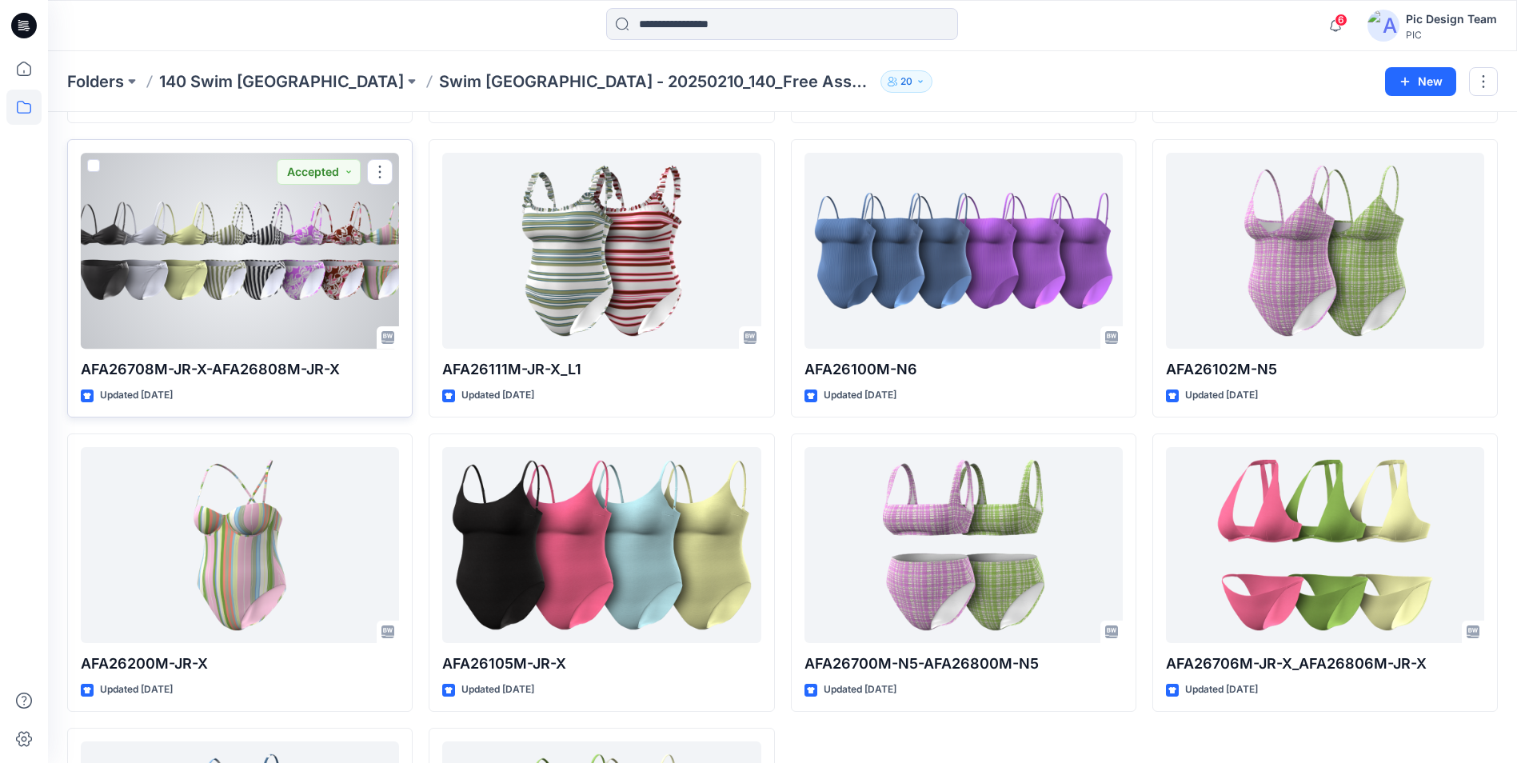
scroll to position [80, 0]
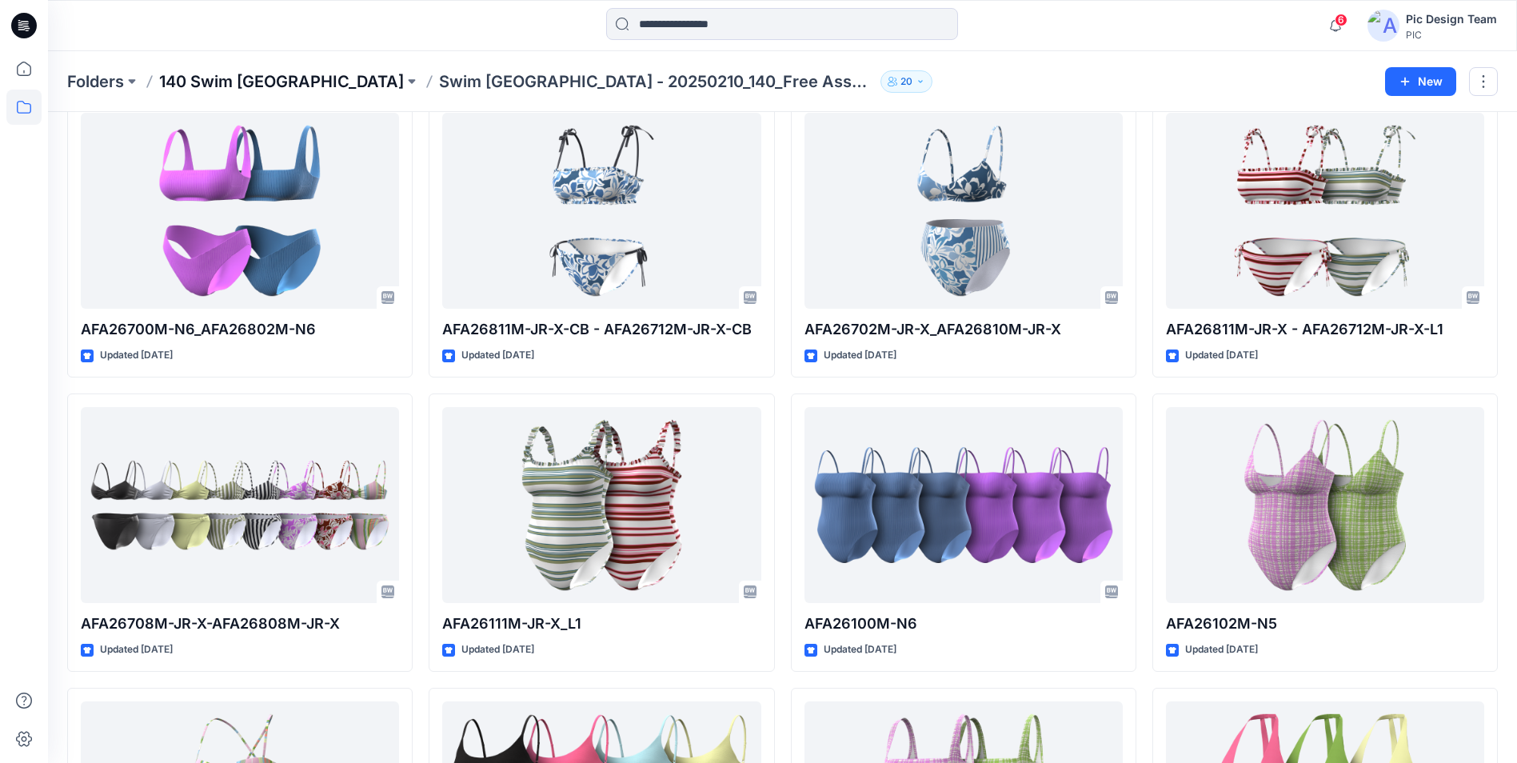
click at [210, 87] on p "140 Swim [GEOGRAPHIC_DATA]" at bounding box center [281, 81] width 245 height 22
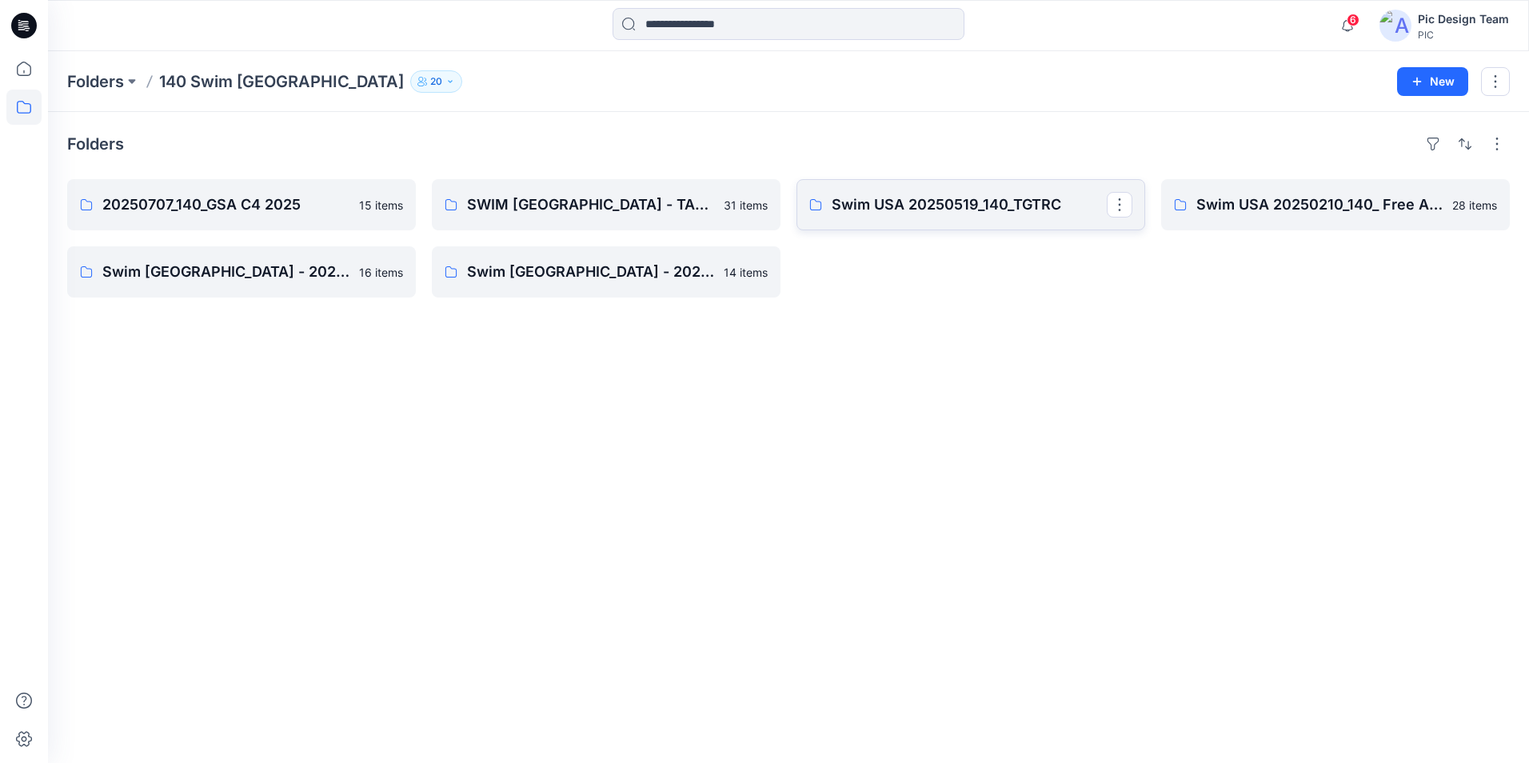
click at [890, 204] on p "Swim USA 20250519_140_TGTRC" at bounding box center [969, 205] width 275 height 22
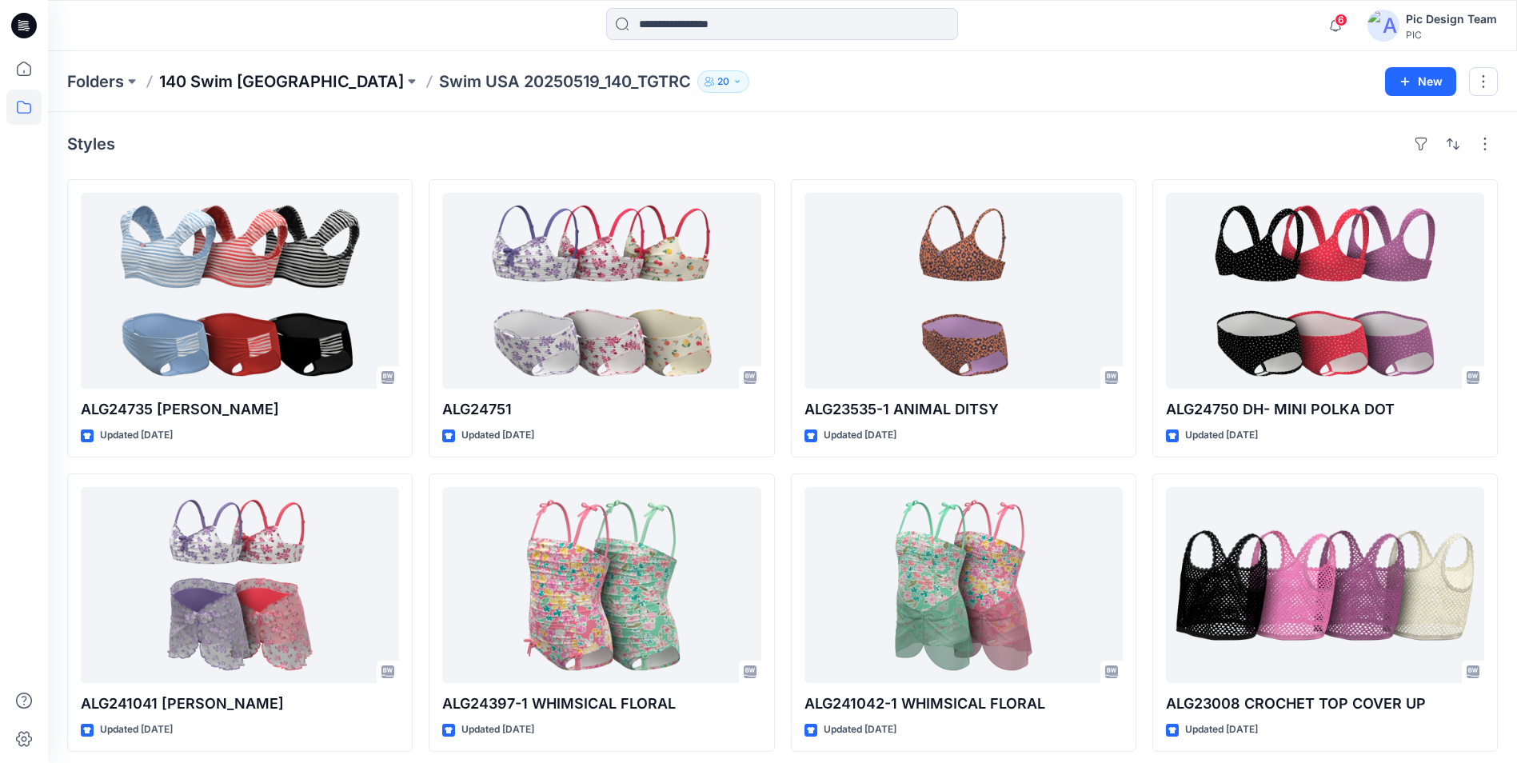
click at [230, 93] on div "Folders 140 Swim [GEOGRAPHIC_DATA] Swim [GEOGRAPHIC_DATA] 20250519_140_TGTRC 20…" at bounding box center [782, 81] width 1469 height 61
click at [233, 87] on p "140 Swim [GEOGRAPHIC_DATA]" at bounding box center [281, 81] width 245 height 22
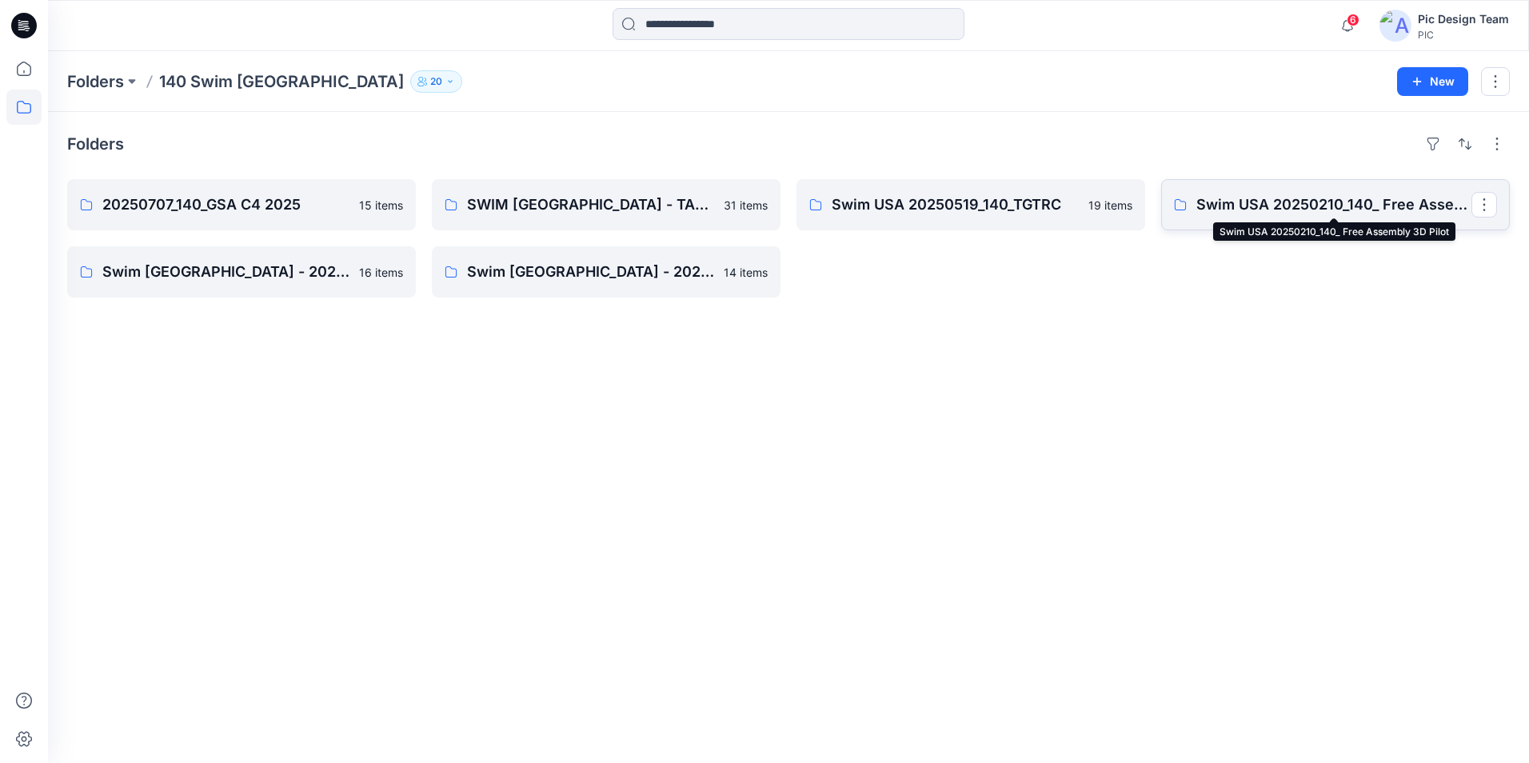
click at [1338, 207] on p "Swim USA 20250210_140_ Free Assembly 3D Pilot" at bounding box center [1333, 205] width 275 height 22
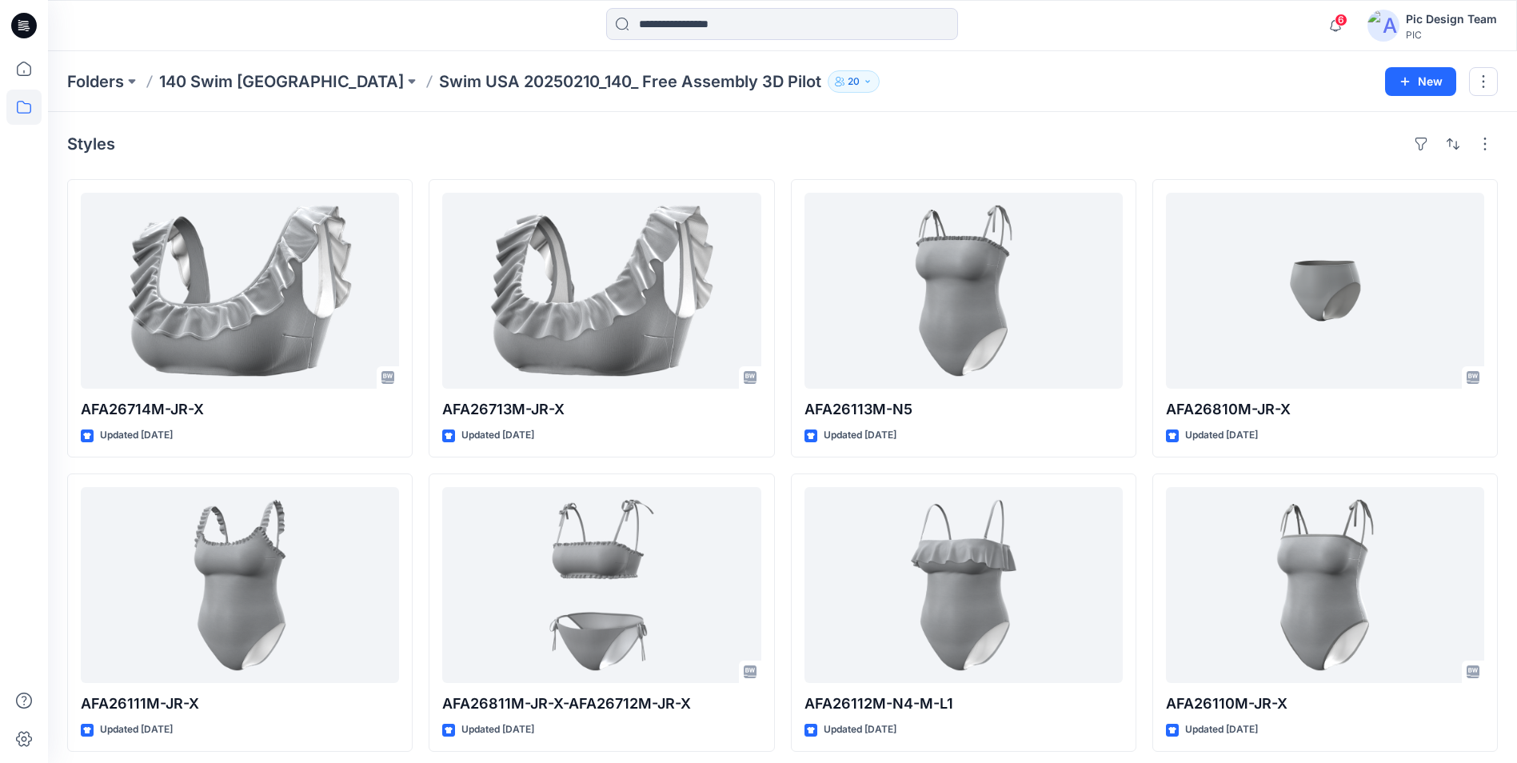
click at [878, 98] on div "Folders 140 Swim [GEOGRAPHIC_DATA] Swim [GEOGRAPHIC_DATA] 20250210_140_ Free As…" at bounding box center [782, 81] width 1469 height 61
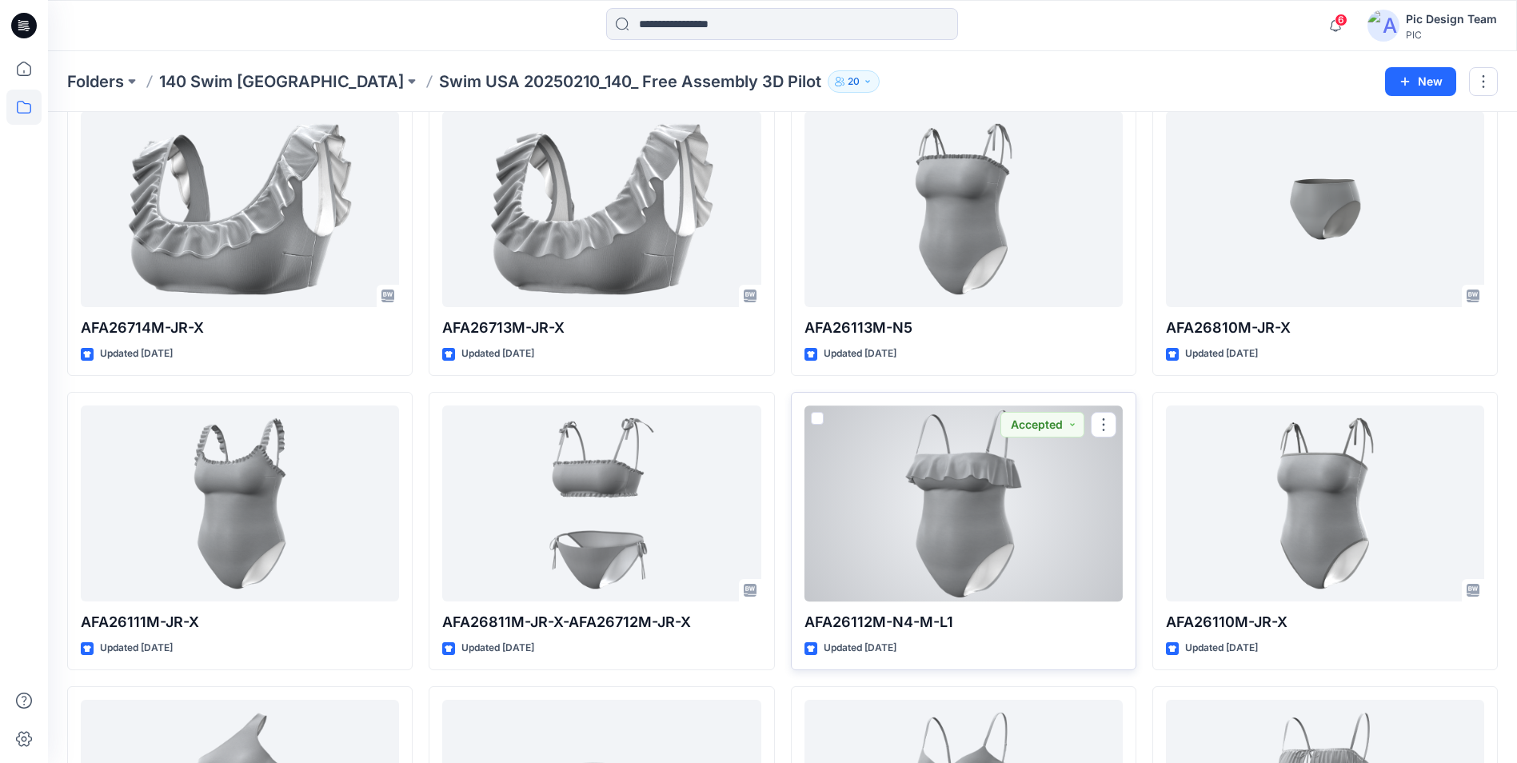
scroll to position [320, 0]
